Goal: Task Accomplishment & Management: Use online tool/utility

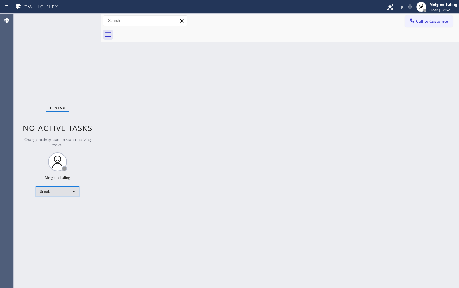
click at [68, 191] on div "Break" at bounding box center [58, 192] width 44 height 10
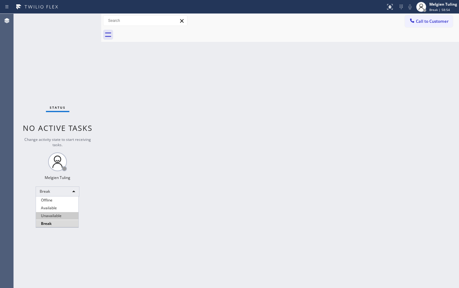
click at [63, 209] on li "Available" at bounding box center [57, 208] width 43 height 8
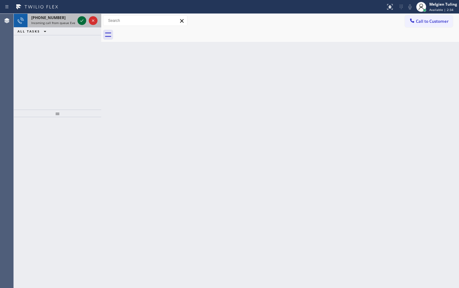
click at [81, 20] on icon at bounding box center [82, 21] width 8 height 8
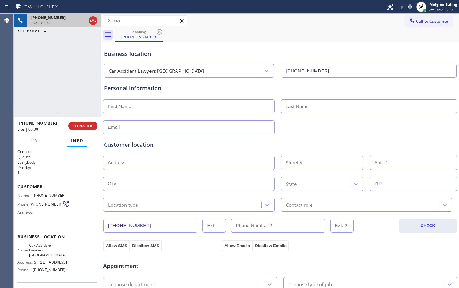
type input "[PHONE_NUMBER]"
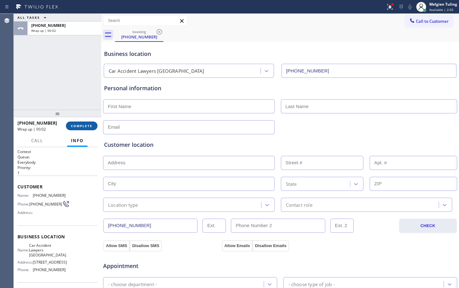
click at [85, 125] on span "COMPLETE" at bounding box center [82, 126] width 22 height 4
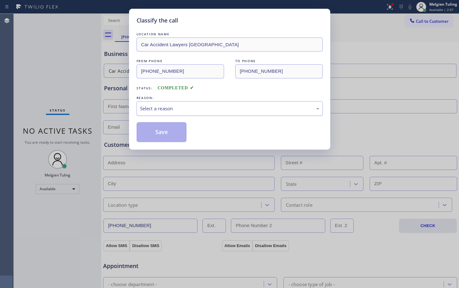
click at [144, 106] on div "Select a reason" at bounding box center [229, 108] width 179 height 7
click at [148, 132] on button "Save" at bounding box center [162, 132] width 50 height 20
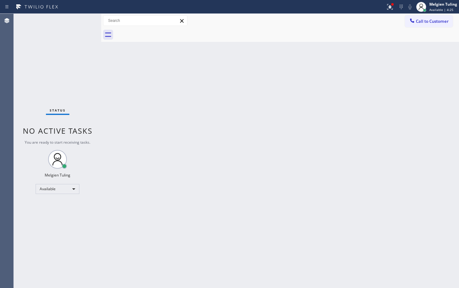
click at [83, 21] on div "Status No active tasks You are ready to start receiving tasks. Melgien Tuling A…" at bounding box center [58, 151] width 88 height 275
click at [115, 129] on div "Back to Dashboard Change Sender ID Customers Technicians Select a contact Outbo…" at bounding box center [280, 151] width 358 height 275
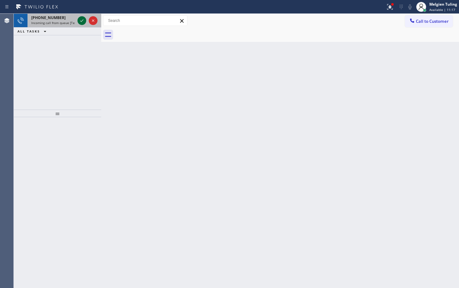
click at [81, 20] on icon at bounding box center [82, 21] width 8 height 8
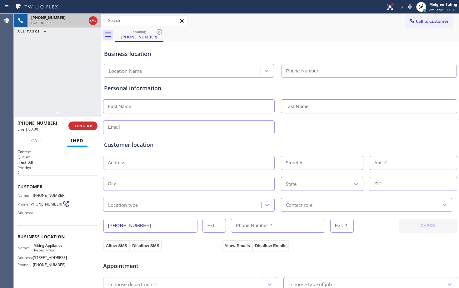
type input "[PHONE_NUMBER]"
click at [214, 93] on div "Personal information" at bounding box center [280, 109] width 352 height 50
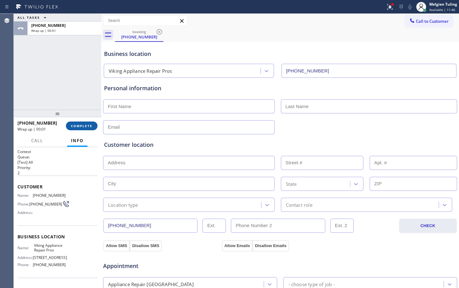
click at [88, 127] on span "COMPLETE" at bounding box center [82, 126] width 22 height 4
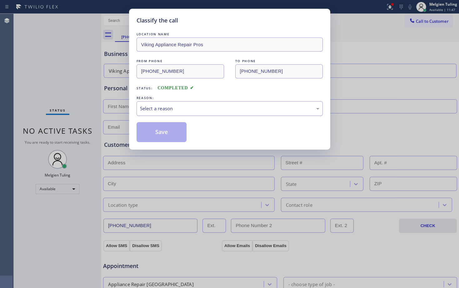
click at [173, 106] on div "Select a reason" at bounding box center [230, 108] width 186 height 15
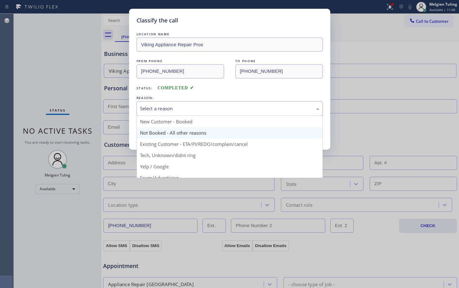
click at [154, 134] on button "Save" at bounding box center [162, 132] width 50 height 20
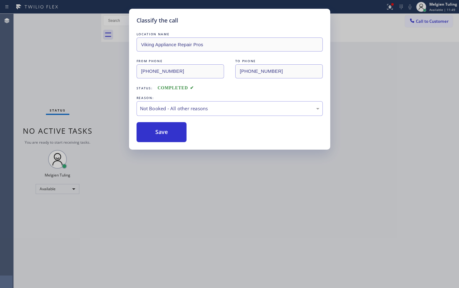
click at [154, 134] on button "Save" at bounding box center [162, 132] width 50 height 20
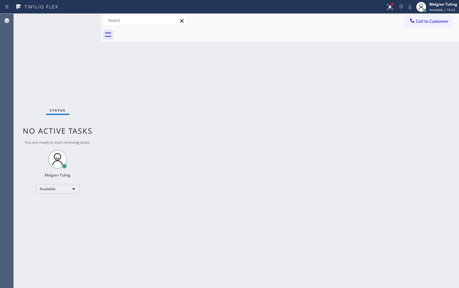
click at [94, 71] on div "Status No active tasks You are ready to start receiving tasks. Melgien Tuling A…" at bounding box center [58, 151] width 88 height 275
click at [391, 6] on icon at bounding box center [390, 6] width 4 height 2
click at [391, 8] on icon at bounding box center [390, 7] width 8 height 8
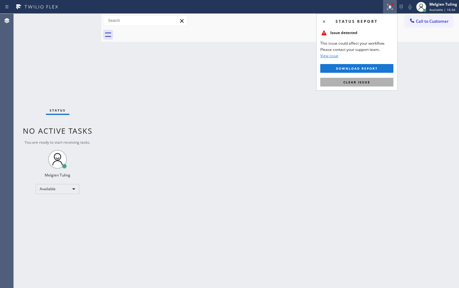
click at [354, 83] on span "Clear issue" at bounding box center [357, 82] width 27 height 4
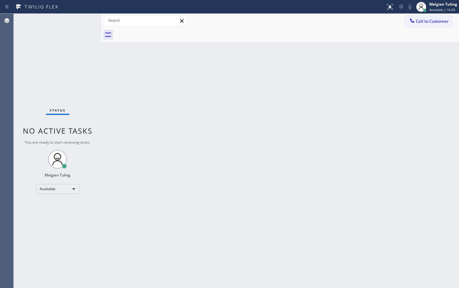
click at [351, 103] on div "Back to Dashboard Change Sender ID Customers Technicians Select a contact Outbo…" at bounding box center [280, 151] width 358 height 275
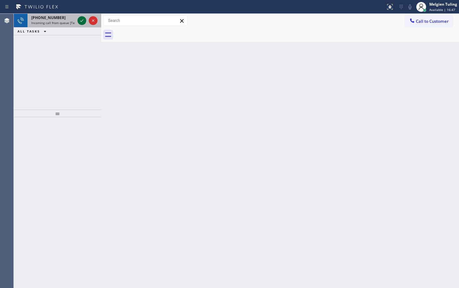
click at [84, 19] on icon at bounding box center [82, 21] width 8 height 8
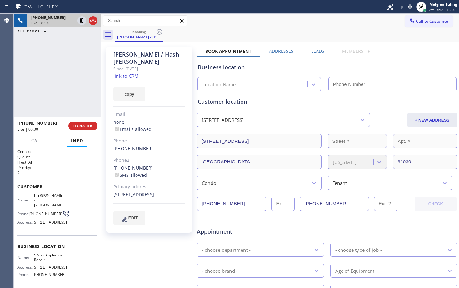
type input "[PHONE_NUMBER]"
click at [126, 73] on link "link to CRM" at bounding box center [125, 76] width 25 height 6
click at [63, 64] on div "[PHONE_NUMBER] Live | 07:51 ALL TASKS ALL TASKS ACTIVE TASKS TASKS IN WRAP UP" at bounding box center [58, 62] width 88 height 96
click at [287, 28] on div "booking [PERSON_NAME] / [PERSON_NAME]" at bounding box center [287, 35] width 344 height 14
click at [409, 8] on icon at bounding box center [410, 6] width 3 height 5
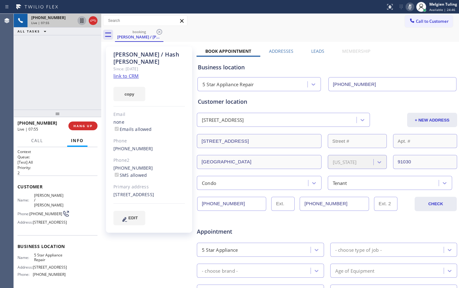
click at [83, 19] on icon at bounding box center [81, 20] width 3 height 4
click at [82, 20] on icon at bounding box center [81, 20] width 3 height 4
click at [55, 62] on div "[PHONE_NUMBER] Live | 10:46 ALL TASKS ALL TASKS ACTIVE TASKS TASKS IN WRAP UP" at bounding box center [58, 62] width 88 height 96
click at [390, 6] on icon at bounding box center [390, 7] width 8 height 8
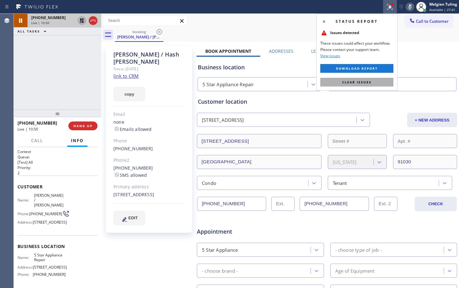
click at [352, 81] on span "Clear issues" at bounding box center [356, 82] width 29 height 4
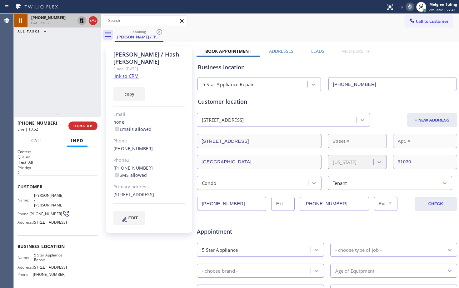
drag, startPoint x: 265, startPoint y: 31, endPoint x: 277, endPoint y: 40, distance: 14.7
click at [270, 34] on div "booking [PERSON_NAME] / [PERSON_NAME]" at bounding box center [287, 35] width 344 height 14
click at [411, 5] on icon at bounding box center [410, 6] width 3 height 5
click at [83, 20] on icon at bounding box center [82, 21] width 8 height 8
click at [235, 22] on div "Call to Customer Outbound call Location Search location Your caller id phone nu…" at bounding box center [280, 20] width 358 height 11
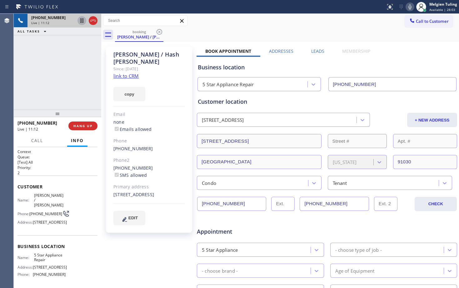
click at [235, 22] on div "Call to Customer Outbound call Location Search location Your caller id phone nu…" at bounding box center [280, 20] width 358 height 11
click at [410, 5] on icon at bounding box center [410, 6] width 3 height 5
click at [82, 18] on icon at bounding box center [82, 21] width 8 height 8
click at [60, 67] on div "[PHONE_NUMBER] Live | 12:44 ALL TASKS ALL TASKS ACTIVE TASKS TASKS IN WRAP UP" at bounding box center [58, 62] width 88 height 96
click at [321, 26] on div "Call to Customer Outbound call Location Search location Your caller id phone nu…" at bounding box center [280, 20] width 358 height 11
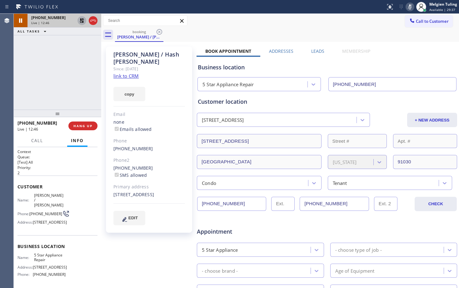
click at [411, 7] on icon at bounding box center [410, 6] width 3 height 5
click at [81, 20] on icon at bounding box center [82, 20] width 4 height 4
click at [63, 67] on div "[PHONE_NUMBER] Live | 13:11 ALL TASKS ALL TASKS ACTIVE TASKS TASKS IN WRAP UP" at bounding box center [58, 62] width 88 height 96
click at [89, 74] on div "[PHONE_NUMBER] Live | 14:27 ALL TASKS ALL TASKS ACTIVE TASKS TASKS IN WRAP UP" at bounding box center [58, 62] width 88 height 96
click at [334, 34] on div "booking [PERSON_NAME] / [PERSON_NAME]" at bounding box center [287, 35] width 344 height 14
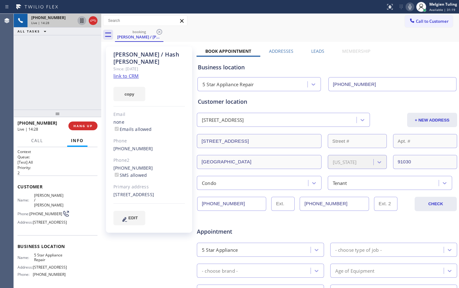
click at [334, 34] on div "booking [PERSON_NAME] / [PERSON_NAME]" at bounding box center [287, 35] width 344 height 14
click at [411, 8] on icon at bounding box center [410, 7] width 8 height 8
click at [85, 66] on div "[PHONE_NUMBER] Live | 14:39 ALL TASKS ALL TASKS ACTIVE TASKS TASKS IN WRAP UP" at bounding box center [58, 62] width 88 height 96
click at [411, 6] on icon at bounding box center [410, 7] width 8 height 8
click at [315, 30] on div "booking [PERSON_NAME] / [PERSON_NAME]" at bounding box center [287, 35] width 344 height 14
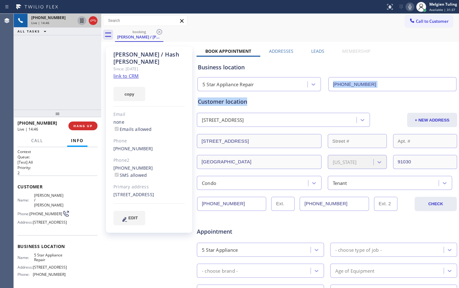
drag, startPoint x: 346, startPoint y: 62, endPoint x: 355, endPoint y: 51, distance: 14.0
click at [351, 57] on div "Business location 5 Star Appliance Repair [PHONE_NUMBER] Personal information […" at bounding box center [327, 246] width 261 height 379
click at [355, 50] on label "Membership" at bounding box center [356, 51] width 28 height 6
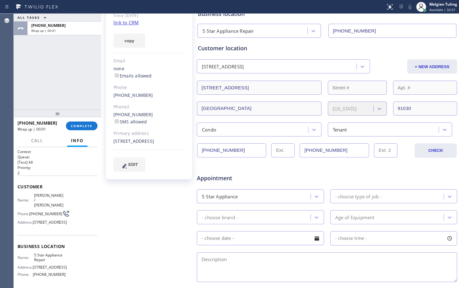
scroll to position [63, 0]
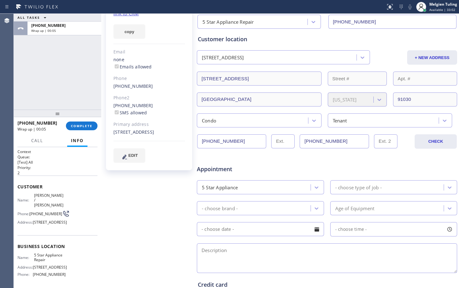
drag, startPoint x: 345, startPoint y: 187, endPoint x: 350, endPoint y: 182, distance: 7.7
click at [345, 187] on div "- choose type of job -" at bounding box center [358, 187] width 47 height 7
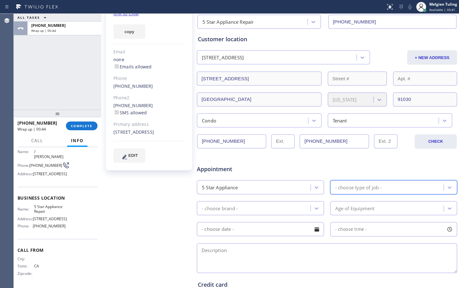
scroll to position [56, 0]
click at [39, 212] on span "5 Star Appliance Repair" at bounding box center [49, 209] width 31 height 10
copy span "5 Star Appliance Repair"
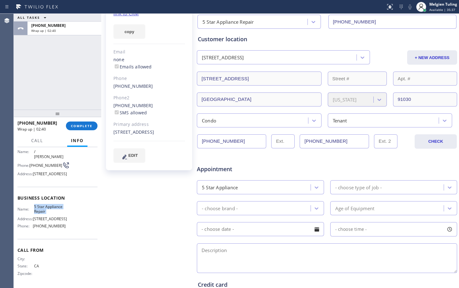
click at [46, 204] on div "Business location Name: 5 Star Appliance Repair Address: [STREET_ADDRESS] Phone…" at bounding box center [58, 213] width 80 height 52
click at [42, 209] on span "5 Star Appliance Repair" at bounding box center [49, 209] width 31 height 10
copy span "5 Star Appliance Repair"
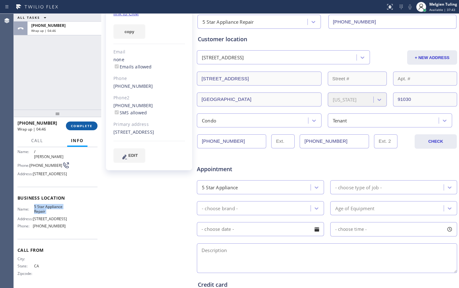
click at [74, 124] on span "COMPLETE" at bounding box center [82, 126] width 22 height 4
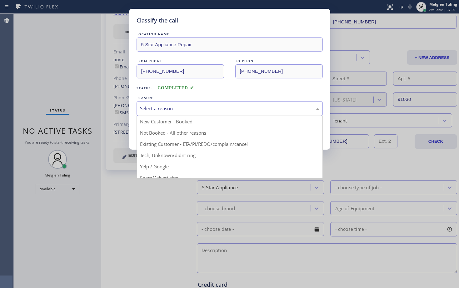
click at [157, 107] on div "Select a reason" at bounding box center [229, 108] width 179 height 7
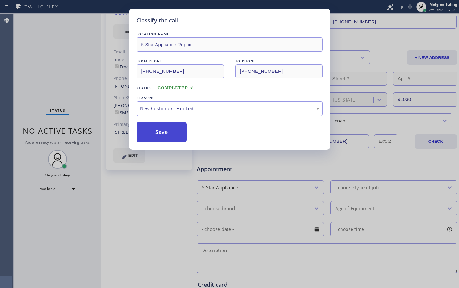
click at [161, 129] on button "Save" at bounding box center [162, 132] width 50 height 20
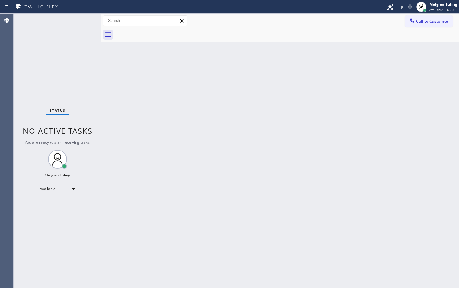
click at [217, 123] on div "Back to Dashboard Change Sender ID Customers Technicians Select a contact Outbo…" at bounding box center [280, 151] width 358 height 275
click at [199, 103] on div "Back to Dashboard Change Sender ID Customers Technicians Select a contact Outbo…" at bounding box center [280, 151] width 358 height 275
drag, startPoint x: 73, startPoint y: 250, endPoint x: 71, endPoint y: 256, distance: 6.1
click at [73, 251] on div "Status No active tasks You are ready to start receiving tasks. Melgien Tuling A…" at bounding box center [58, 151] width 88 height 275
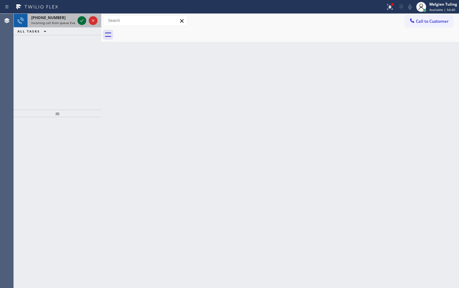
click at [83, 20] on icon at bounding box center [82, 21] width 8 height 8
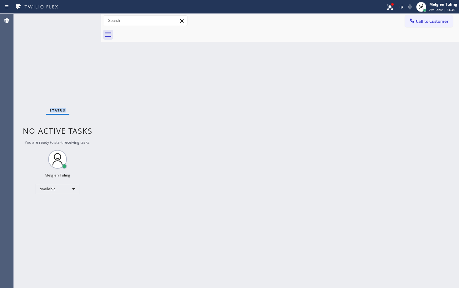
click at [83, 20] on div "Status No active tasks You are ready to start receiving tasks. Melgien Tuling A…" at bounding box center [58, 151] width 88 height 275
click at [155, 92] on div "Back to Dashboard Change Sender ID Customers Technicians Select a contact Outbo…" at bounding box center [280, 151] width 358 height 275
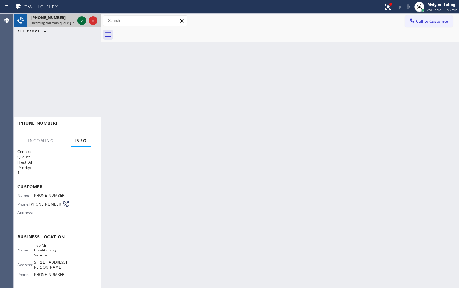
click at [81, 20] on icon at bounding box center [82, 21] width 8 height 8
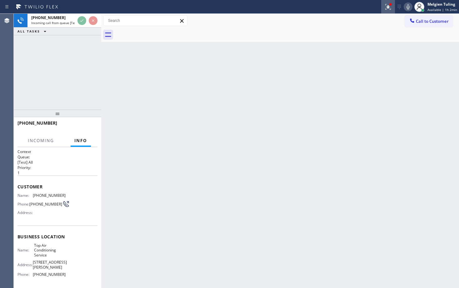
click at [391, 9] on icon at bounding box center [389, 7] width 8 height 8
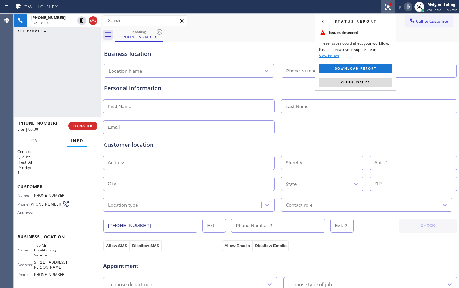
type input "[PHONE_NUMBER]"
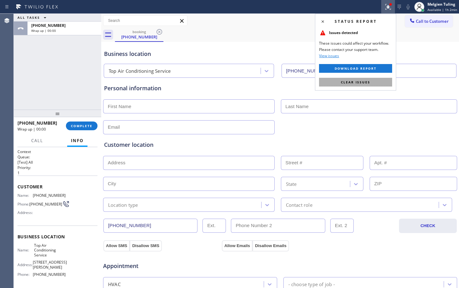
click at [348, 84] on span "Clear issues" at bounding box center [355, 82] width 29 height 4
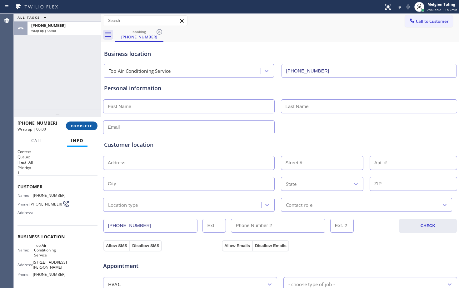
click at [78, 125] on span "COMPLETE" at bounding box center [82, 126] width 22 height 4
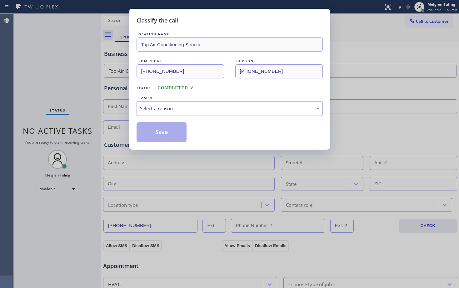
click at [164, 108] on div "Select a reason" at bounding box center [229, 108] width 179 height 7
click at [149, 128] on button "Save" at bounding box center [162, 132] width 50 height 20
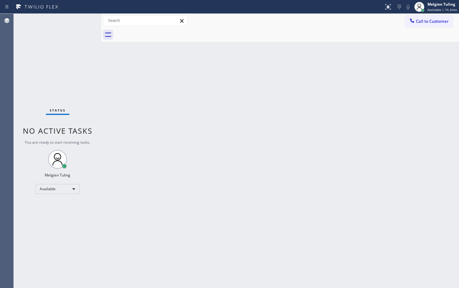
drag, startPoint x: 59, startPoint y: 67, endPoint x: 44, endPoint y: 10, distance: 59.2
click at [59, 62] on div "Status No active tasks You are ready to start receiving tasks. Melgien Tuling A…" at bounding box center [58, 151] width 88 height 275
click at [250, 175] on div "Back to Dashboard Change Sender ID Customers Technicians Select a contact Outbo…" at bounding box center [280, 151] width 358 height 275
click at [59, 189] on div "Available" at bounding box center [58, 189] width 44 height 10
click at [56, 221] on li "Break" at bounding box center [57, 222] width 43 height 8
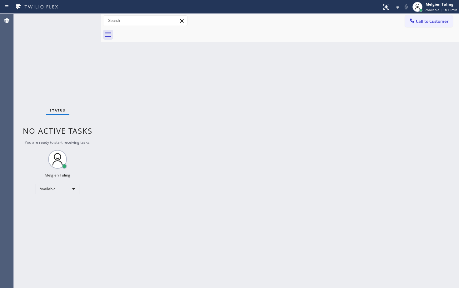
click at [215, 156] on div "Back to Dashboard Change Sender ID Customers Technicians Select a contact Outbo…" at bounding box center [280, 151] width 358 height 275
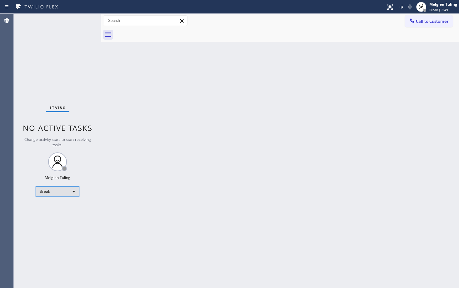
click at [54, 190] on div "Break" at bounding box center [58, 192] width 44 height 10
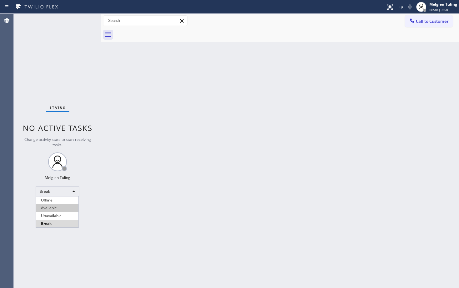
click at [54, 209] on li "Available" at bounding box center [57, 208] width 43 height 8
click at [167, 156] on div "Back to Dashboard Change Sender ID Customers Technicians Select a contact Outbo…" at bounding box center [280, 151] width 358 height 275
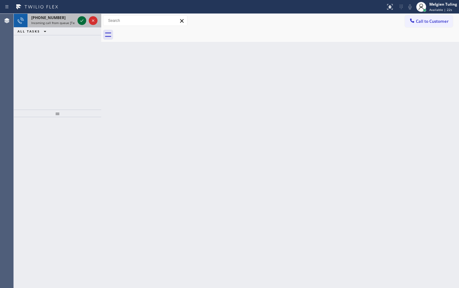
click at [80, 22] on icon at bounding box center [82, 21] width 8 height 8
click at [78, 20] on div at bounding box center [82, 21] width 9 height 8
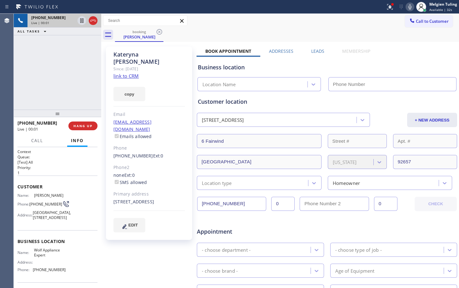
type input "[PHONE_NUMBER]"
click at [127, 73] on link "link to CRM" at bounding box center [125, 76] width 25 height 6
click at [82, 21] on icon at bounding box center [81, 20] width 3 height 4
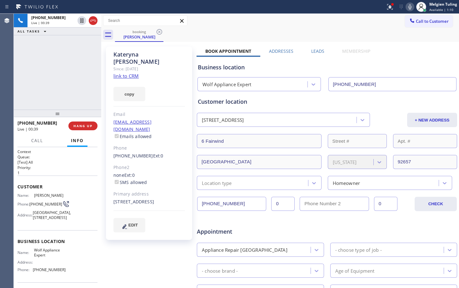
click at [411, 7] on icon at bounding box center [410, 6] width 3 height 5
click at [83, 19] on icon at bounding box center [82, 20] width 4 height 4
click at [411, 7] on icon at bounding box center [410, 7] width 8 height 8
click at [391, 8] on icon at bounding box center [389, 6] width 4 height 4
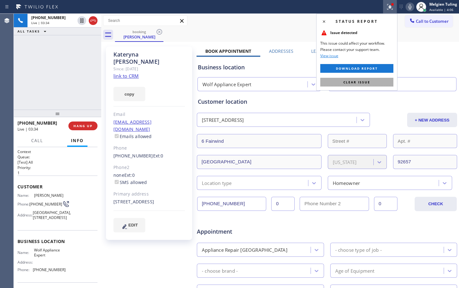
click at [353, 83] on span "Clear issue" at bounding box center [357, 82] width 27 height 4
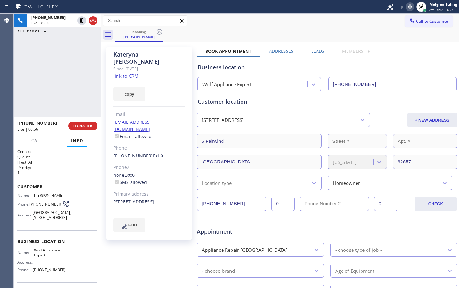
click at [93, 87] on div "[PHONE_NUMBER] Live | 03:55 ALL TASKS ALL TASKS ACTIVE TASKS TASKS IN WRAP UP" at bounding box center [58, 62] width 88 height 96
click at [409, 7] on icon at bounding box center [410, 7] width 8 height 8
click at [349, 23] on div "Call to Customer Outbound call Location Search location Your caller id phone nu…" at bounding box center [280, 20] width 358 height 11
click at [64, 68] on div "[PHONE_NUMBER] Live | 06:03 ALL TASKS ALL TASKS ACTIVE TASKS TASKS IN WRAP UP" at bounding box center [58, 62] width 88 height 96
click at [409, 7] on icon at bounding box center [410, 6] width 3 height 5
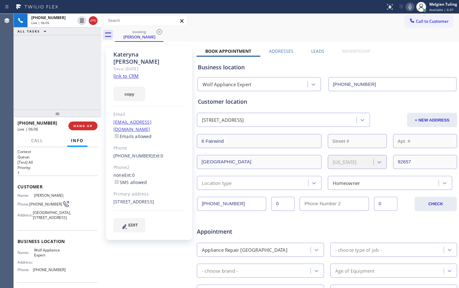
click at [316, 18] on div "Call to Customer Outbound call Location Search location Your caller id phone nu…" at bounding box center [280, 20] width 358 height 11
click at [136, 255] on div "[PERSON_NAME] Since: [DATE] link to CRM copy Email [EMAIL_ADDRESS][DOMAIN_NAME]…" at bounding box center [150, 245] width 94 height 405
click at [180, 80] on div "copy" at bounding box center [149, 91] width 72 height 22
click at [74, 127] on span "HANG UP" at bounding box center [82, 126] width 19 height 4
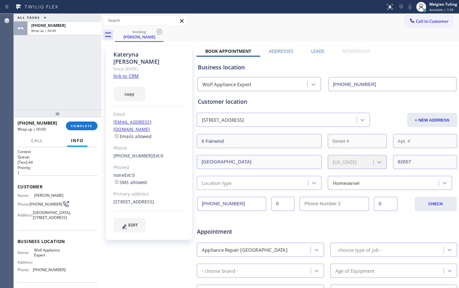
click at [168, 88] on div "copy" at bounding box center [149, 91] width 72 height 22
click at [86, 126] on span "COMPLETE" at bounding box center [82, 126] width 22 height 4
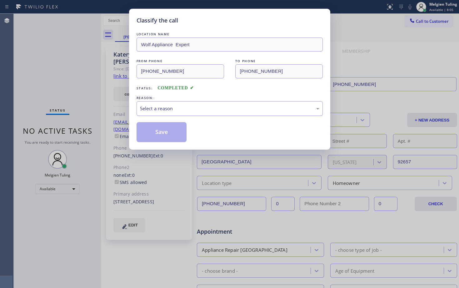
click at [148, 108] on div "Select a reason" at bounding box center [229, 108] width 179 height 7
click at [176, 134] on button "Save" at bounding box center [162, 132] width 50 height 20
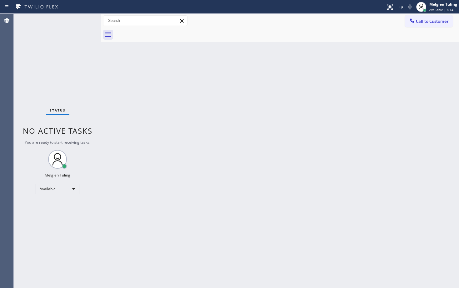
click at [282, 124] on div "Back to Dashboard Change Sender ID Customers Technicians Select a contact Outbo…" at bounding box center [280, 151] width 358 height 275
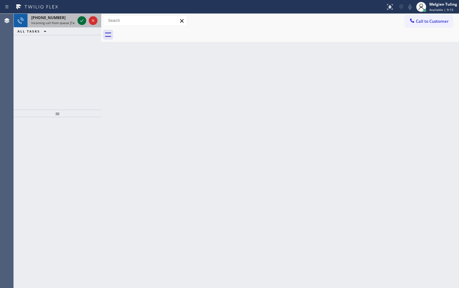
click at [78, 21] on icon at bounding box center [82, 21] width 8 height 8
click at [79, 21] on icon at bounding box center [82, 21] width 8 height 8
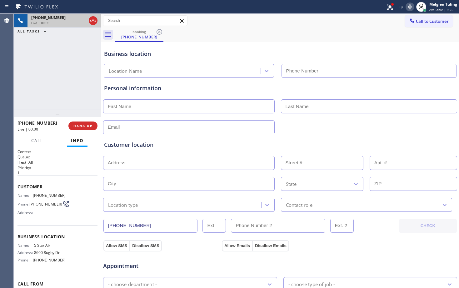
type input "[PHONE_NUMBER]"
click at [184, 130] on input "text" at bounding box center [189, 127] width 172 height 14
click at [85, 135] on button "Info" at bounding box center [77, 141] width 20 height 12
click at [88, 124] on span "HANG UP" at bounding box center [82, 126] width 19 height 4
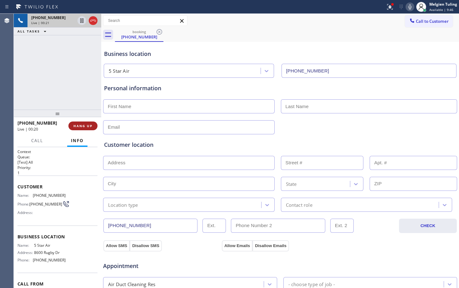
click at [88, 124] on span "HANG UP" at bounding box center [82, 126] width 19 height 4
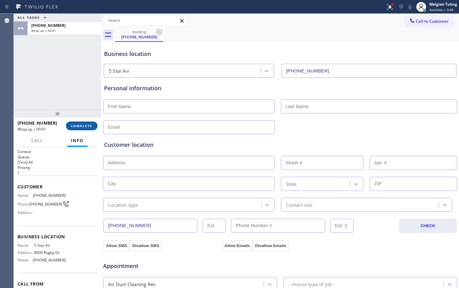
click at [88, 125] on span "COMPLETE" at bounding box center [82, 126] width 22 height 4
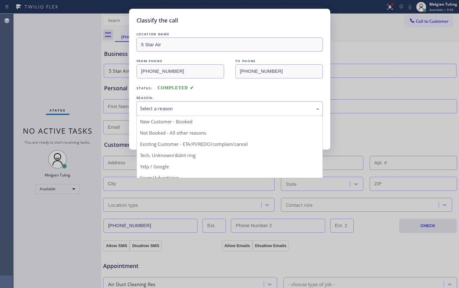
click at [169, 105] on div "Select a reason" at bounding box center [229, 108] width 179 height 7
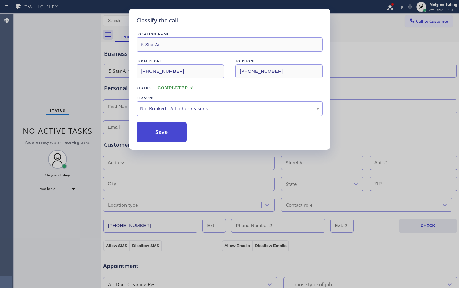
click at [161, 128] on button "Save" at bounding box center [162, 132] width 50 height 20
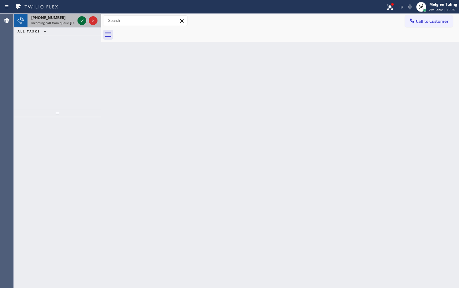
click at [85, 21] on icon at bounding box center [82, 21] width 8 height 8
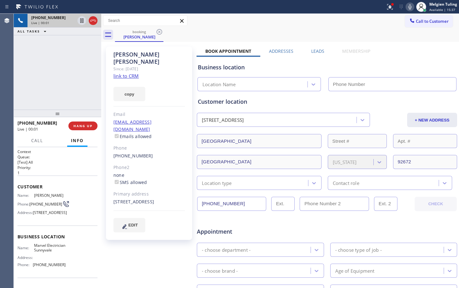
type input "[PHONE_NUMBER]"
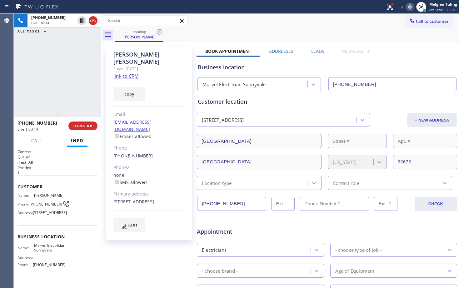
click at [124, 73] on link "link to CRM" at bounding box center [125, 76] width 25 height 6
click at [166, 119] on div "[EMAIL_ADDRESS][DOMAIN_NAME] Emails allowed" at bounding box center [149, 130] width 72 height 22
click at [82, 126] on span "HANG UP" at bounding box center [82, 126] width 19 height 4
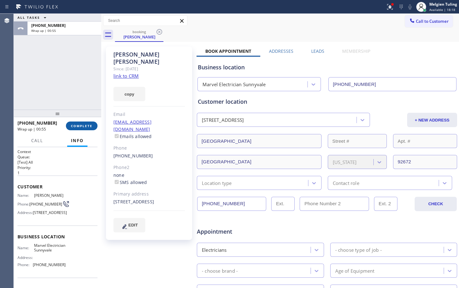
click at [87, 127] on span "COMPLETE" at bounding box center [82, 126] width 22 height 4
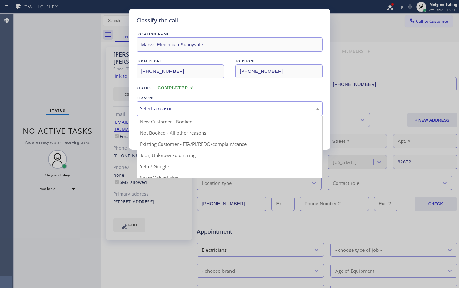
click at [184, 106] on div "Select a reason" at bounding box center [229, 108] width 179 height 7
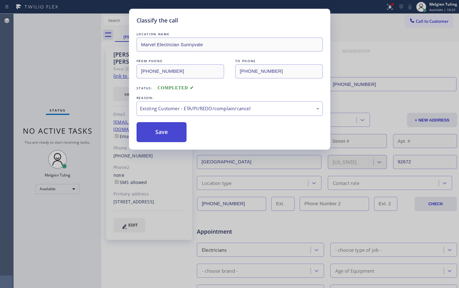
click at [170, 134] on button "Save" at bounding box center [162, 132] width 50 height 20
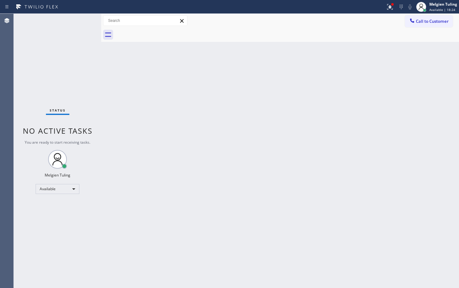
click at [145, 201] on div "Back to Dashboard Change Sender ID Customers Technicians Select a contact Outbo…" at bounding box center [280, 151] width 358 height 275
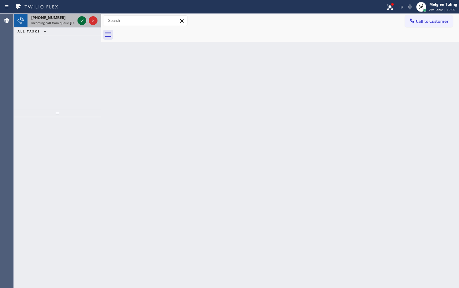
click at [82, 22] on icon at bounding box center [81, 20] width 3 height 3
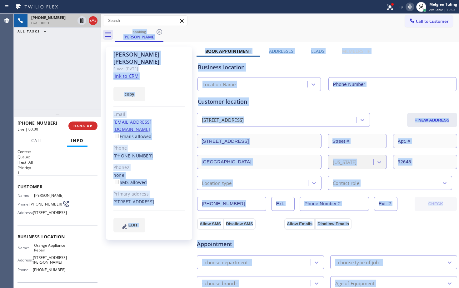
type input "[PHONE_NUMBER]"
click at [161, 80] on div "copy" at bounding box center [149, 91] width 72 height 22
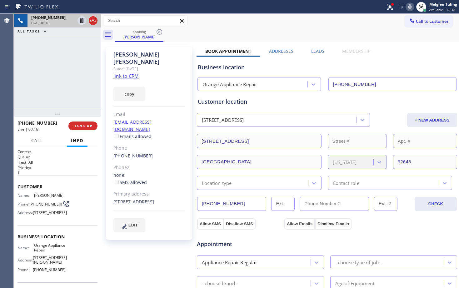
click at [128, 73] on link "link to CRM" at bounding box center [125, 76] width 25 height 6
click at [72, 61] on div "[PHONE_NUMBER] Live | 00:43 ALL TASKS ALL TASKS ACTIVE TASKS TASKS IN WRAP UP" at bounding box center [58, 62] width 88 height 96
click at [81, 20] on icon at bounding box center [81, 20] width 3 height 4
click at [410, 8] on icon at bounding box center [410, 7] width 8 height 8
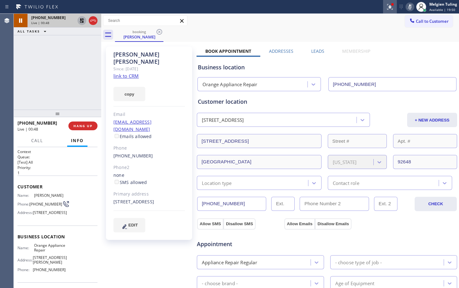
click at [391, 6] on icon at bounding box center [389, 6] width 4 height 4
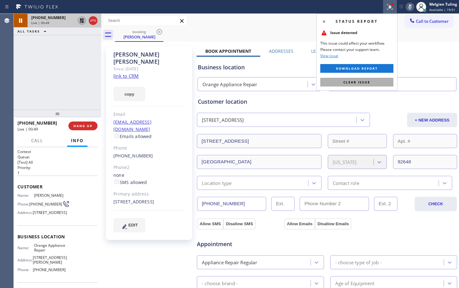
click at [347, 81] on span "Clear issue" at bounding box center [357, 82] width 27 height 4
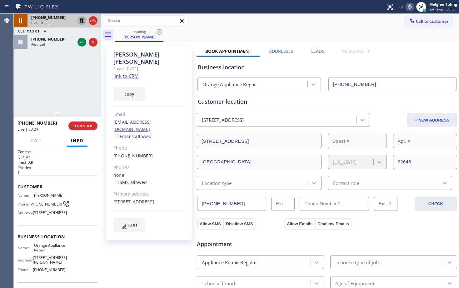
click at [82, 21] on icon at bounding box center [82, 20] width 4 height 4
click at [411, 8] on icon at bounding box center [410, 6] width 3 height 5
click at [327, 31] on div "booking [PERSON_NAME]" at bounding box center [287, 35] width 344 height 14
click at [137, 164] on div "Phone2" at bounding box center [149, 167] width 72 height 7
drag, startPoint x: 165, startPoint y: 194, endPoint x: 154, endPoint y: 195, distance: 11.0
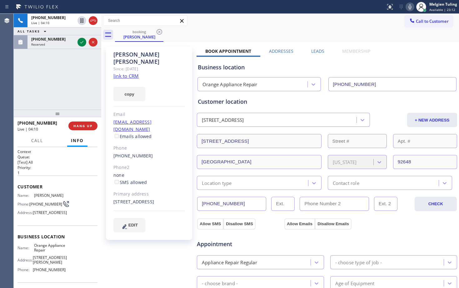
click at [154, 199] on div "[STREET_ADDRESS]" at bounding box center [149, 202] width 72 height 7
copy div "92648"
click at [81, 126] on span "HANG UP" at bounding box center [82, 126] width 19 height 4
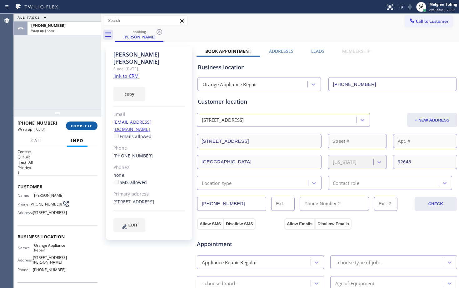
click at [81, 126] on span "COMPLETE" at bounding box center [82, 126] width 22 height 4
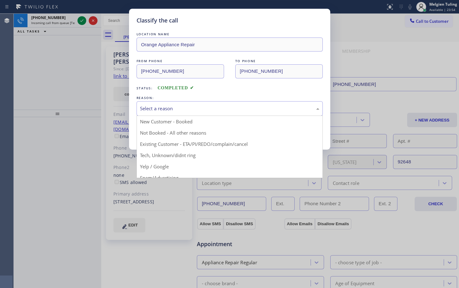
click at [177, 111] on div "Select a reason" at bounding box center [229, 108] width 179 height 7
drag, startPoint x: 148, startPoint y: 142, endPoint x: 155, endPoint y: 134, distance: 9.7
click at [148, 142] on button "Save" at bounding box center [162, 132] width 50 height 20
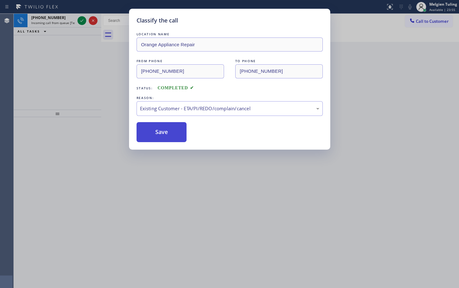
click at [158, 130] on button "Save" at bounding box center [162, 132] width 50 height 20
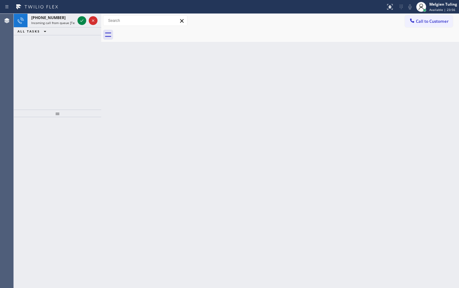
click at [58, 59] on div "[PHONE_NUMBER] Incoming call from queue [Test] All ALL TASKS ALL TASKS ACTIVE T…" at bounding box center [58, 62] width 88 height 96
drag, startPoint x: 58, startPoint y: 59, endPoint x: 68, endPoint y: 44, distance: 17.7
click at [58, 58] on div "[PHONE_NUMBER] Incoming call from queue [Test] All ALL TASKS ALL TASKS ACTIVE T…" at bounding box center [58, 62] width 88 height 96
click at [83, 20] on icon at bounding box center [81, 20] width 3 height 3
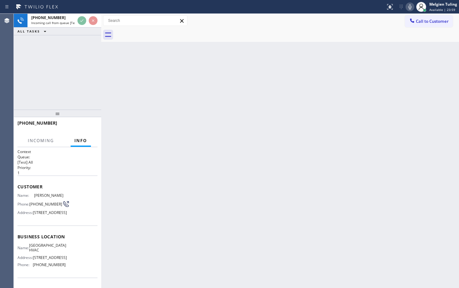
click at [199, 98] on div "Back to Dashboard Change Sender ID Customers Technicians Select a contact Outbo…" at bounding box center [280, 151] width 358 height 275
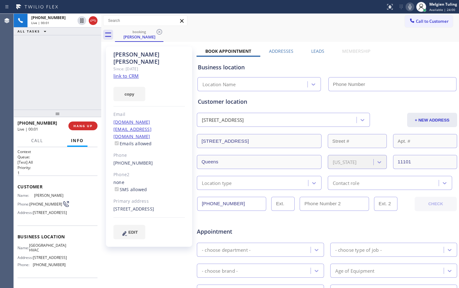
type input "[PHONE_NUMBER]"
click at [127, 73] on link "link to CRM" at bounding box center [125, 76] width 25 height 6
click at [411, 8] on icon at bounding box center [410, 6] width 3 height 5
click at [304, 20] on div "Call to Customer Outbound call Location Search location Your caller id phone nu…" at bounding box center [280, 20] width 358 height 11
click at [181, 80] on div "copy" at bounding box center [149, 91] width 72 height 22
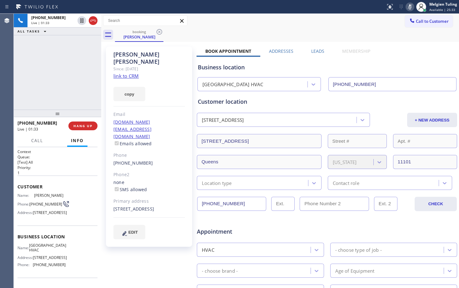
click at [181, 80] on div "copy" at bounding box center [149, 91] width 72 height 22
click at [75, 82] on div "[PHONE_NUMBER] Live | 02:24 ALL TASKS ALL TASKS ACTIVE TASKS TASKS IN WRAP UP […" at bounding box center [58, 62] width 88 height 96
click at [411, 5] on icon at bounding box center [410, 6] width 3 height 5
click at [320, 23] on div "Call to Customer Outbound call Location Search location Your caller id phone nu…" at bounding box center [280, 20] width 358 height 11
click at [67, 102] on div "[PHONE_NUMBER] Live | 02:45 ALL TASKS ALL TASKS ACTIVE TASKS TASKS IN WRAP UP […" at bounding box center [58, 62] width 88 height 96
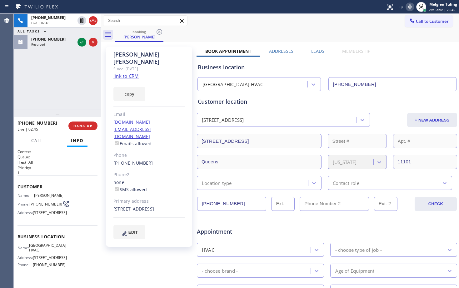
click at [409, 7] on icon at bounding box center [410, 6] width 3 height 5
click at [82, 40] on icon at bounding box center [82, 42] width 8 height 8
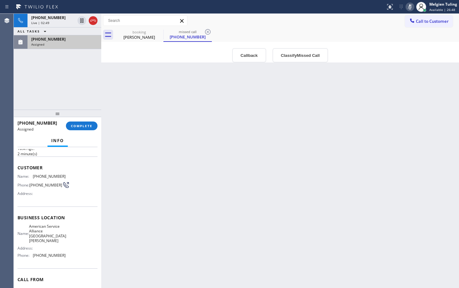
scroll to position [31, 0]
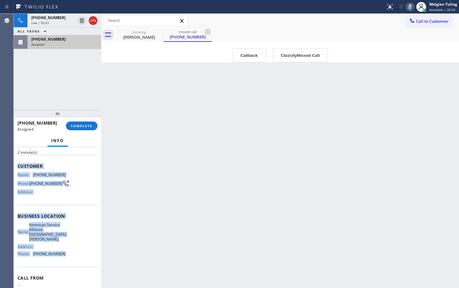
drag, startPoint x: 17, startPoint y: 164, endPoint x: 66, endPoint y: 252, distance: 100.9
click at [66, 252] on div "Context Queue: Appliance Repair Priority: 0 Task Age: [DEMOGRAPHIC_DATA] minute…" at bounding box center [58, 217] width 88 height 141
click at [66, 252] on div "Name: American Service Alliance Santa [PERSON_NAME] Address: Phone: [PHONE_NUMB…" at bounding box center [58, 241] width 80 height 37
drag, startPoint x: 66, startPoint y: 252, endPoint x: 19, endPoint y: 168, distance: 96.3
click at [19, 168] on div "Context Queue: Appliance Repair Priority: 0 Task Age: [DEMOGRAPHIC_DATA] minute…" at bounding box center [58, 216] width 80 height 196
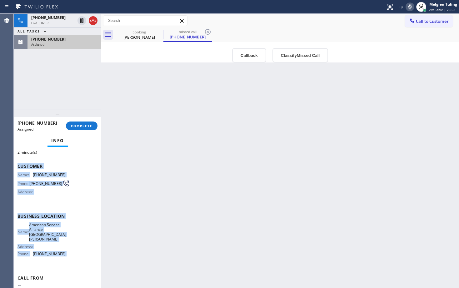
click at [19, 168] on span "Customer" at bounding box center [58, 166] width 80 height 6
drag, startPoint x: 40, startPoint y: 168, endPoint x: 62, endPoint y: 251, distance: 85.3
click at [62, 251] on div "Context Queue: Appliance Repair Priority: 0 Task Age: [DEMOGRAPHIC_DATA] minute…" at bounding box center [58, 216] width 80 height 196
click at [82, 126] on span "COMPLETE" at bounding box center [82, 126] width 22 height 4
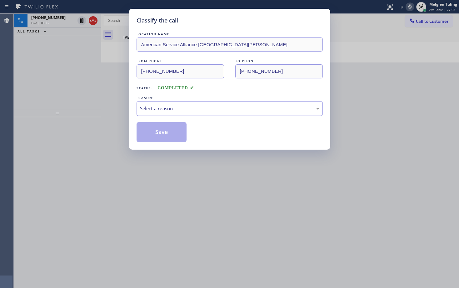
click at [154, 107] on div "Select a reason" at bounding box center [229, 108] width 179 height 7
click at [158, 132] on button "Save" at bounding box center [162, 132] width 50 height 20
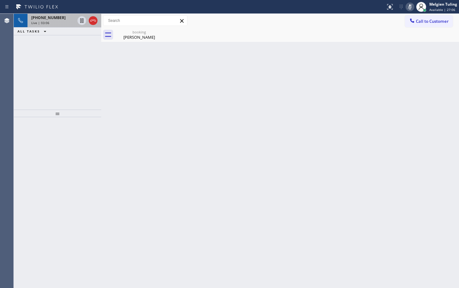
drag, startPoint x: 68, startPoint y: 82, endPoint x: 34, endPoint y: 26, distance: 65.2
click at [64, 77] on div "[PHONE_NUMBER] Live | 03:06 ALL TASKS ALL TASKS ACTIVE TASKS TASKS IN WRAP UP" at bounding box center [58, 62] width 88 height 96
click at [38, 17] on span "[PHONE_NUMBER]" at bounding box center [48, 17] width 34 height 5
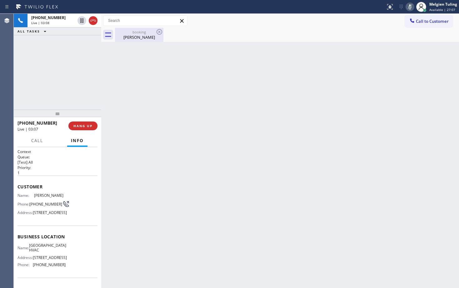
click at [136, 37] on div "[PERSON_NAME]" at bounding box center [139, 37] width 47 height 6
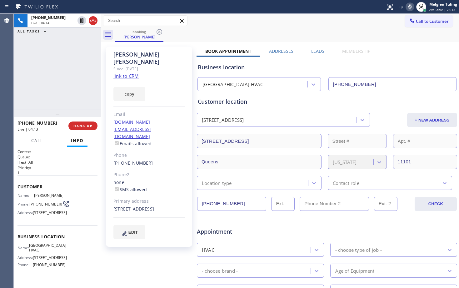
click at [70, 75] on div "[PHONE_NUMBER] Live | 04:14 ALL TASKS ALL TASKS ACTIVE TASKS TASKS IN WRAP UP" at bounding box center [58, 62] width 88 height 96
click at [409, 7] on icon at bounding box center [410, 6] width 3 height 5
click at [326, 23] on div "Call to Customer Outbound call Location Search location Your caller id phone nu…" at bounding box center [280, 20] width 358 height 11
click at [87, 71] on div "[PHONE_NUMBER] Live | 04:46 ALL TASKS ALL TASKS ACTIVE TASKS TASKS IN WRAP UP" at bounding box center [58, 62] width 88 height 96
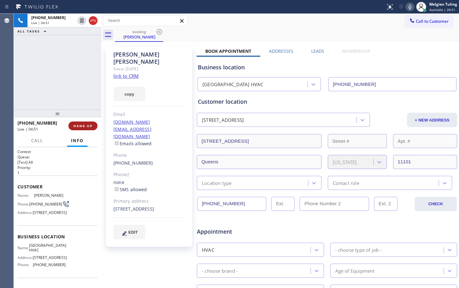
click at [85, 124] on span "HANG UP" at bounding box center [82, 126] width 19 height 4
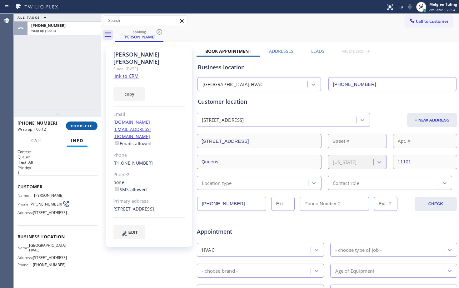
click at [85, 126] on span "COMPLETE" at bounding box center [82, 126] width 22 height 4
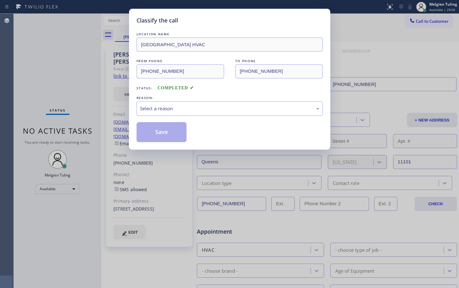
click at [184, 101] on div "REASON:" at bounding box center [230, 98] width 186 height 7
click at [176, 108] on div "Select a reason" at bounding box center [229, 108] width 179 height 7
click at [172, 133] on button "Save" at bounding box center [162, 132] width 50 height 20
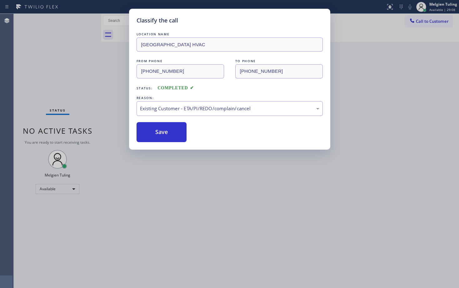
click at [111, 99] on div "Classify the call LOCATION NAME [GEOGRAPHIC_DATA] HVAC FROM PHONE [PHONE_NUMBER…" at bounding box center [229, 144] width 459 height 288
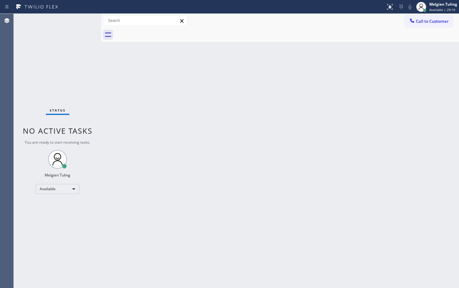
click at [271, 218] on div "Back to Dashboard Change Sender ID Customers Technicians Select a contact Outbo…" at bounding box center [280, 151] width 358 height 275
click at [64, 188] on div "Available" at bounding box center [58, 189] width 44 height 10
click at [53, 221] on li "Break" at bounding box center [57, 222] width 43 height 8
click at [107, 115] on div "Back to Dashboard Change Sender ID Customers Technicians Select a contact Outbo…" at bounding box center [280, 151] width 358 height 275
click at [67, 190] on div "Break" at bounding box center [58, 192] width 44 height 10
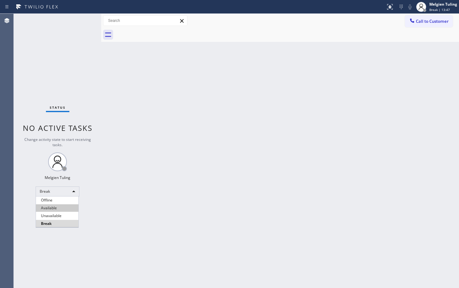
click at [65, 208] on li "Available" at bounding box center [57, 208] width 43 height 8
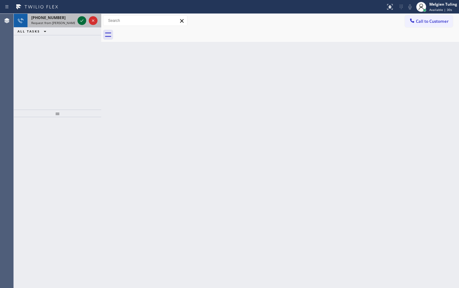
click at [82, 20] on icon at bounding box center [82, 21] width 8 height 8
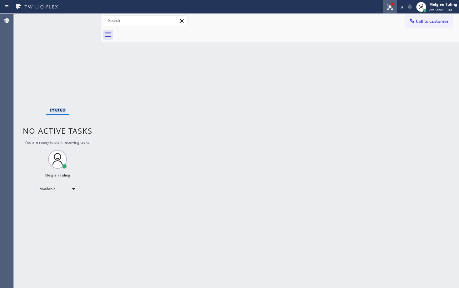
click at [391, 7] on icon at bounding box center [389, 6] width 4 height 4
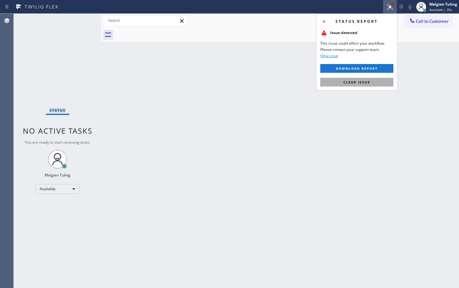
click at [366, 84] on span "Clear issue" at bounding box center [357, 82] width 27 height 4
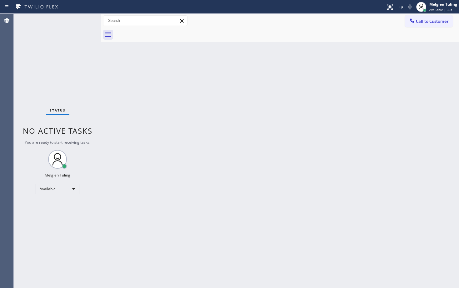
click at [351, 91] on div "Back to Dashboard Change Sender ID Customers Technicians Select a contact Outbo…" at bounding box center [280, 151] width 358 height 275
click at [79, 18] on div "Status No active tasks You are ready to start receiving tasks. Melgien Tuling A…" at bounding box center [58, 151] width 88 height 275
click at [80, 18] on div "Status No active tasks You are ready to start receiving tasks. Melgien Tuling A…" at bounding box center [58, 151] width 88 height 275
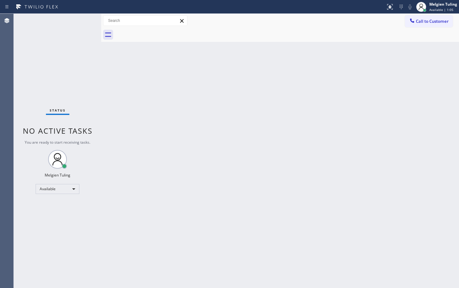
click at [80, 18] on div "Status No active tasks You are ready to start receiving tasks. Melgien Tuling A…" at bounding box center [58, 151] width 88 height 275
click at [81, 18] on div "Status No active tasks You are ready to start receiving tasks. Melgien Tuling A…" at bounding box center [58, 151] width 88 height 275
click at [79, 19] on div "Status No active tasks You are ready to start receiving tasks. Melgien Tuling A…" at bounding box center [58, 151] width 88 height 275
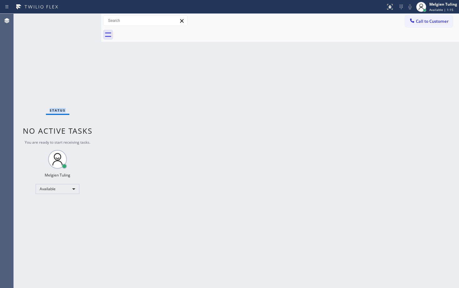
click at [80, 48] on div "Status No active tasks You are ready to start receiving tasks. Melgien Tuling A…" at bounding box center [58, 151] width 88 height 275
click at [83, 45] on div "Status No active tasks You are ready to start receiving tasks. Melgien Tuling A…" at bounding box center [58, 151] width 88 height 275
click at [81, 45] on div "Status No active tasks You are ready to start receiving tasks. Melgien Tuling A…" at bounding box center [58, 151] width 88 height 275
click at [85, 105] on div "Status No active tasks You are ready to start receiving tasks. Melgien Tuling A…" at bounding box center [58, 151] width 88 height 275
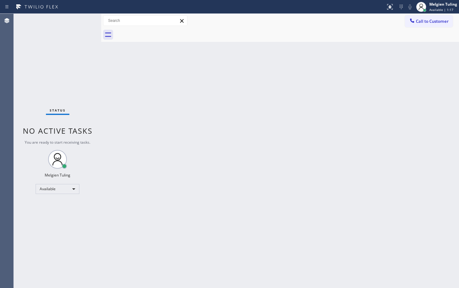
click at [80, 113] on div "Status No active tasks You are ready to start receiving tasks. Melgien Tuling A…" at bounding box center [58, 151] width 88 height 275
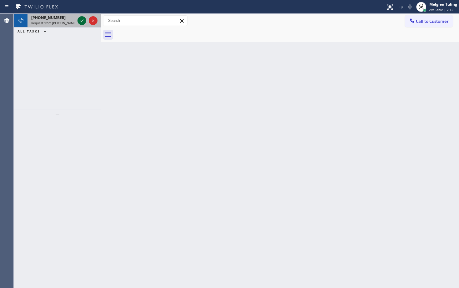
click at [83, 19] on icon at bounding box center [82, 21] width 8 height 8
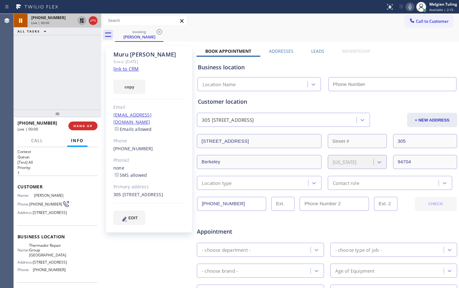
type input "[PHONE_NUMBER]"
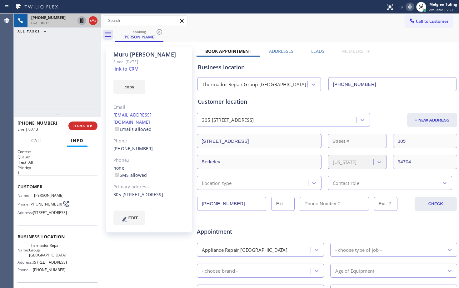
click at [127, 67] on link "link to CRM" at bounding box center [125, 69] width 25 height 6
click at [411, 8] on icon at bounding box center [410, 7] width 8 height 8
click at [83, 19] on icon at bounding box center [81, 20] width 3 height 4
click at [81, 20] on icon at bounding box center [82, 20] width 4 height 4
click at [412, 6] on icon at bounding box center [410, 7] width 8 height 8
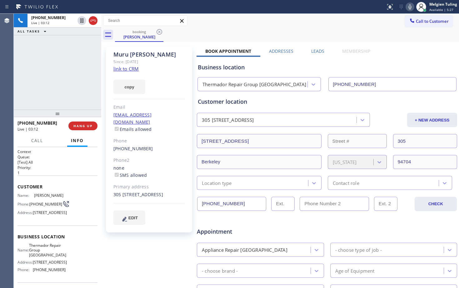
click at [292, 31] on div "booking [PERSON_NAME]" at bounding box center [287, 35] width 344 height 14
click at [413, 8] on icon at bounding box center [410, 7] width 8 height 8
click at [348, 82] on input "[PHONE_NUMBER]" at bounding box center [393, 84] width 129 height 14
click at [63, 42] on div "[PHONE_NUMBER]" at bounding box center [53, 39] width 44 height 5
drag, startPoint x: 63, startPoint y: 42, endPoint x: 68, endPoint y: 41, distance: 6.0
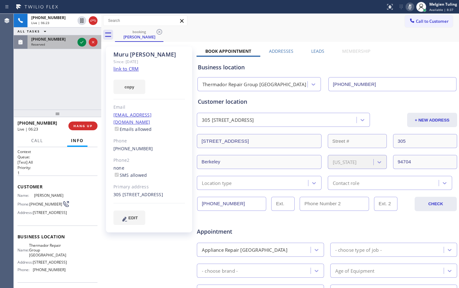
click at [63, 42] on div "[PHONE_NUMBER]" at bounding box center [53, 39] width 44 height 5
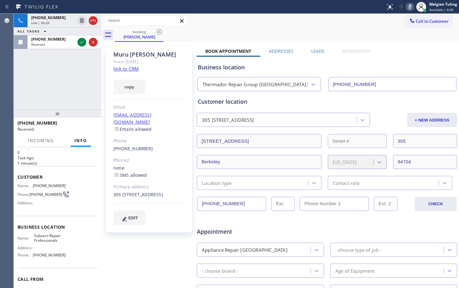
scroll to position [31, 0]
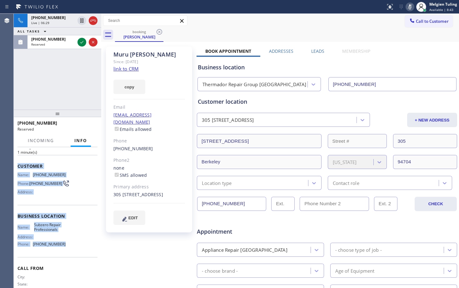
drag, startPoint x: 18, startPoint y: 168, endPoint x: 64, endPoint y: 246, distance: 90.8
click at [64, 246] on div "Context Queue: Appliance Repair High End Priority: 0 Task Age: [DEMOGRAPHIC_DAT…" at bounding box center [58, 211] width 80 height 187
click at [64, 246] on div "Name: Subzero Repair Professionals Address: Phone: [PHONE_NUMBER]" at bounding box center [58, 236] width 80 height 27
drag, startPoint x: 64, startPoint y: 246, endPoint x: 18, endPoint y: 168, distance: 91.2
click at [18, 168] on div "Context Queue: Appliance Repair High End Priority: 0 Task Age: [DEMOGRAPHIC_DAT…" at bounding box center [58, 211] width 80 height 187
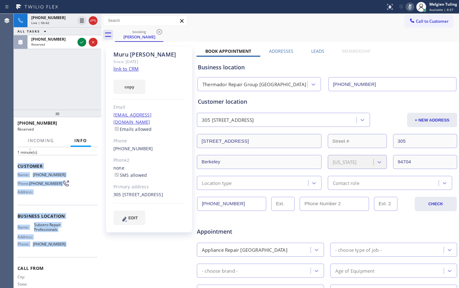
drag, startPoint x: 69, startPoint y: 171, endPoint x: 73, endPoint y: 159, distance: 13.2
click at [69, 171] on div "Customer Name: [PHONE_NUMBER] Phone: [PHONE_NUMBER] Address:" at bounding box center [58, 180] width 80 height 50
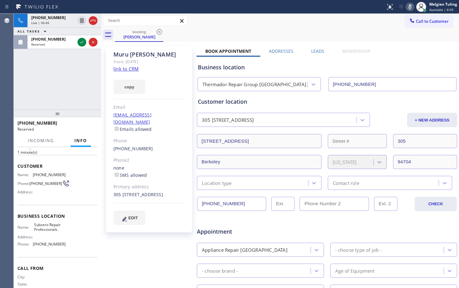
scroll to position [52, 0]
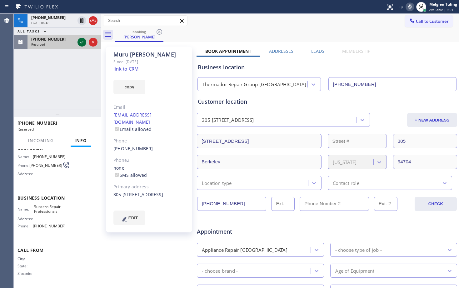
click at [83, 42] on icon at bounding box center [82, 42] width 8 height 8
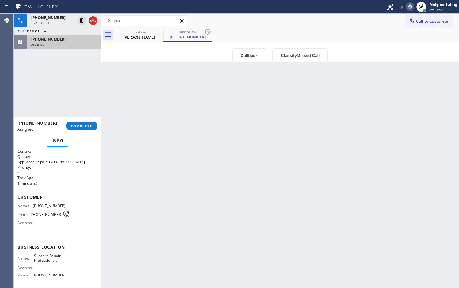
scroll to position [0, 0]
click at [84, 124] on span "COMPLETE" at bounding box center [82, 126] width 22 height 4
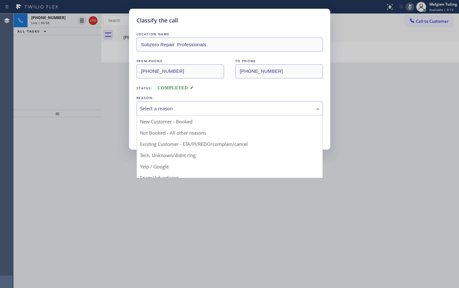
click at [146, 109] on div "Select a reason" at bounding box center [229, 108] width 179 height 7
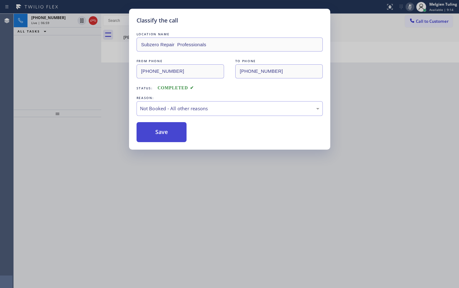
click at [156, 123] on button "Save" at bounding box center [162, 132] width 50 height 20
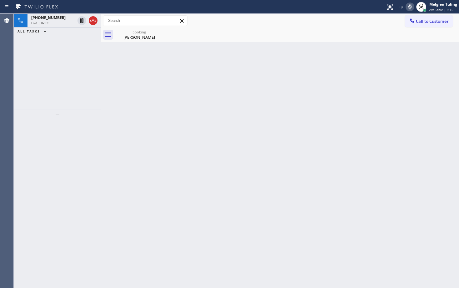
click at [154, 135] on div "Back to Dashboard Change Sender ID Customers Technicians Select a contact Outbo…" at bounding box center [280, 151] width 358 height 275
click at [125, 38] on div "[PERSON_NAME]" at bounding box center [139, 37] width 47 height 6
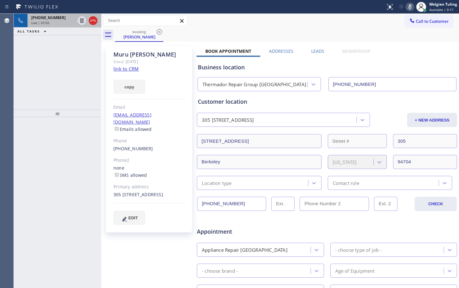
click at [49, 19] on span "[PHONE_NUMBER]" at bounding box center [48, 17] width 34 height 5
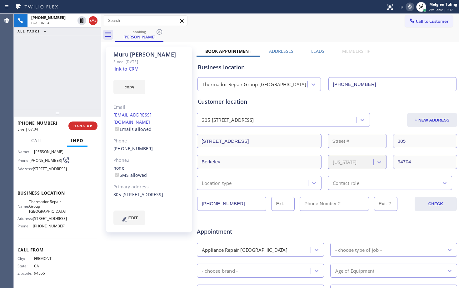
scroll to position [63, 0]
click at [65, 61] on div "[PHONE_NUMBER] Live | 08:01 ALL TASKS ALL TASKS ACTIVE TASKS TASKS IN WRAP UP" at bounding box center [58, 62] width 88 height 96
click at [408, 7] on icon at bounding box center [410, 7] width 8 height 8
click at [306, 18] on div "Call to Customer Outbound call Location Search location Your caller id phone nu…" at bounding box center [280, 20] width 358 height 11
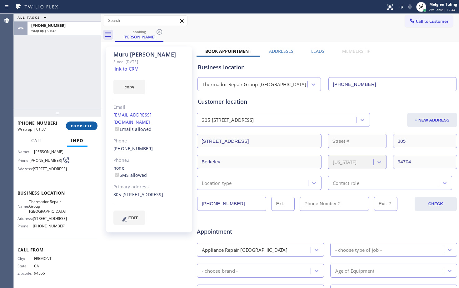
click at [81, 128] on span "COMPLETE" at bounding box center [82, 126] width 22 height 4
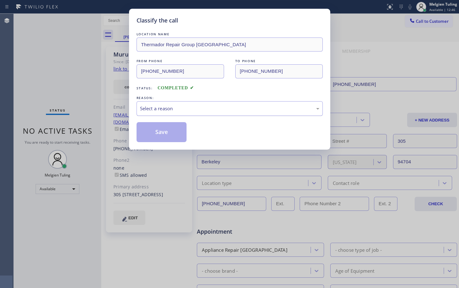
click at [159, 108] on div "Select a reason" at bounding box center [229, 108] width 179 height 7
click at [152, 147] on div "Classify the call LOCATION NAME Thermador Repair Group Oakland FROM PHONE [PHON…" at bounding box center [229, 79] width 201 height 141
click at [158, 130] on button "Save" at bounding box center [162, 132] width 50 height 20
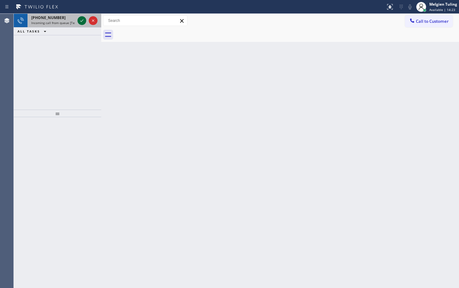
click at [81, 21] on icon at bounding box center [82, 21] width 8 height 8
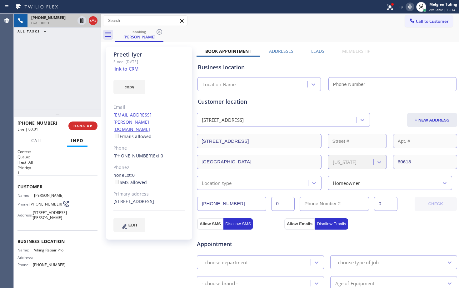
type input "[PHONE_NUMBER]"
click at [172, 80] on div "copy" at bounding box center [149, 84] width 72 height 22
click at [127, 71] on link "link to CRM" at bounding box center [125, 69] width 25 height 6
click at [174, 84] on div "copy" at bounding box center [149, 84] width 72 height 22
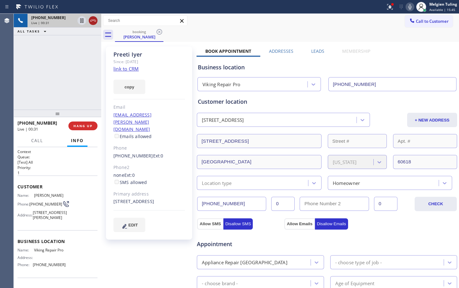
click at [93, 21] on icon at bounding box center [93, 21] width 8 height 8
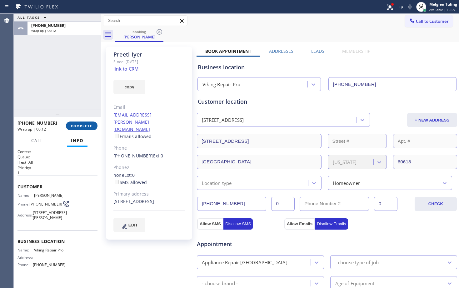
click at [78, 126] on span "COMPLETE" at bounding box center [82, 126] width 22 height 4
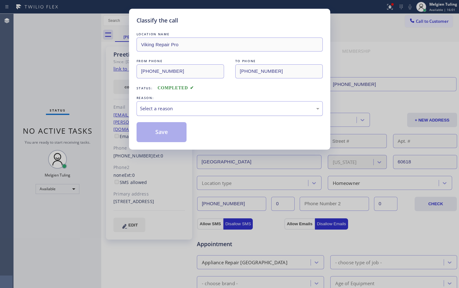
click at [165, 109] on div "Select a reason" at bounding box center [229, 108] width 179 height 7
click at [168, 107] on div "Select a reason" at bounding box center [229, 108] width 179 height 7
click at [173, 128] on button "Save" at bounding box center [162, 132] width 50 height 20
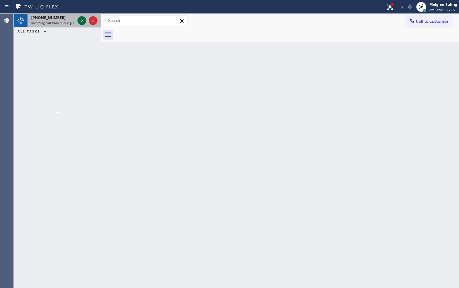
click at [80, 18] on icon at bounding box center [82, 21] width 8 height 8
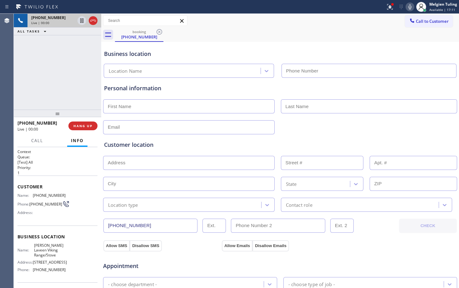
type input "[PHONE_NUMBER]"
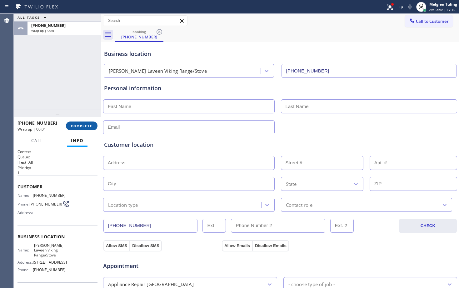
click at [75, 129] on button "COMPLETE" at bounding box center [82, 126] width 32 height 9
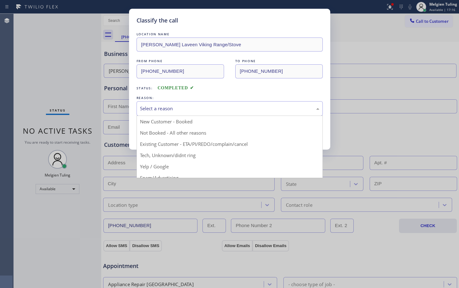
click at [164, 108] on div "Select a reason" at bounding box center [229, 108] width 179 height 7
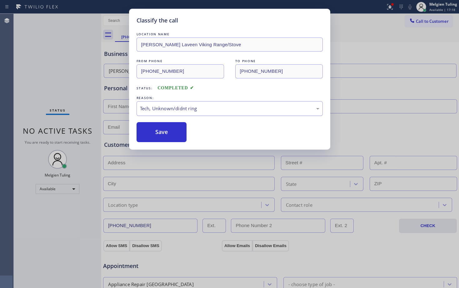
click at [184, 114] on div "Tech, Unknown/didnt ring" at bounding box center [230, 108] width 186 height 15
click at [172, 129] on button "Save" at bounding box center [162, 132] width 50 height 20
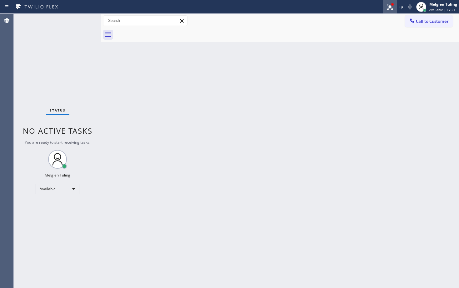
click at [391, 8] on icon at bounding box center [390, 7] width 6 height 6
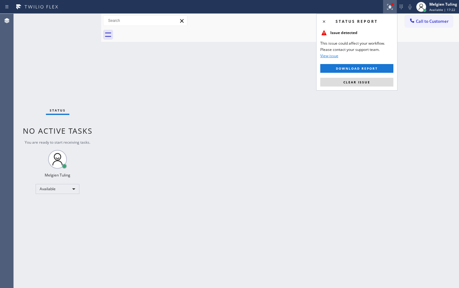
click at [366, 82] on span "Clear issue" at bounding box center [357, 82] width 27 height 4
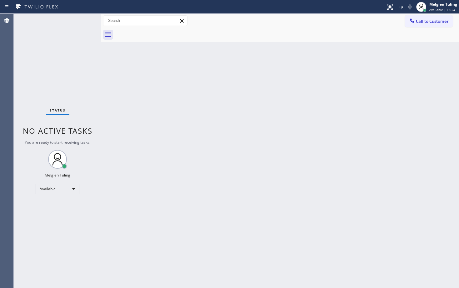
click at [285, 108] on div "Back to Dashboard Change Sender ID Customers Technicians Select a contact Outbo…" at bounding box center [280, 151] width 358 height 275
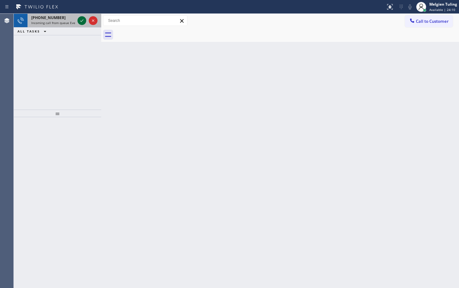
click at [85, 21] on icon at bounding box center [82, 21] width 8 height 8
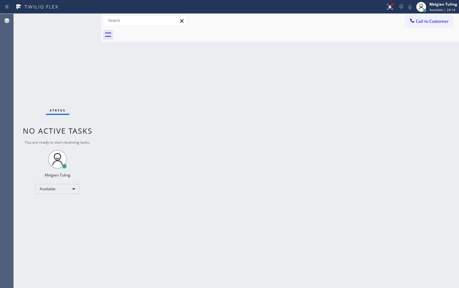
click at [84, 28] on div "Status No active tasks You are ready to start receiving tasks. Melgien Tuling A…" at bounding box center [58, 151] width 88 height 275
click at [386, 6] on div at bounding box center [390, 7] width 14 height 8
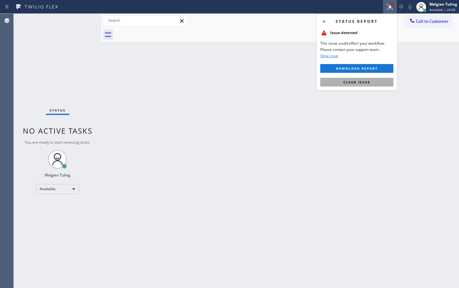
click at [354, 84] on button "Clear issue" at bounding box center [356, 82] width 73 height 9
click at [354, 84] on div "Back to Dashboard Change Sender ID Customers Technicians Select a contact Outbo…" at bounding box center [280, 151] width 358 height 275
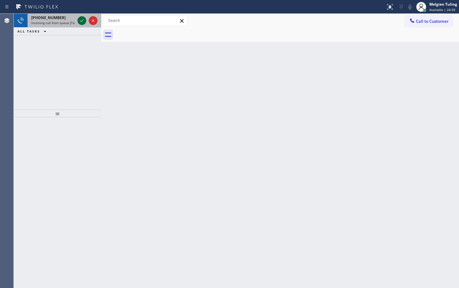
click at [83, 20] on icon at bounding box center [81, 20] width 3 height 3
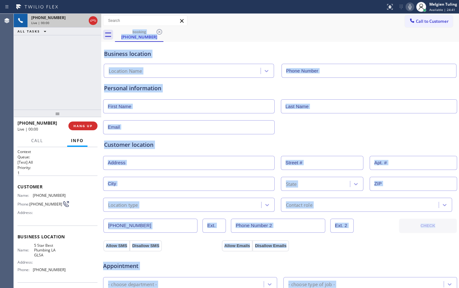
type input "[PHONE_NUMBER]"
click at [216, 74] on div "5 Star Best Plumbing LA GLSA" at bounding box center [183, 71] width 155 height 11
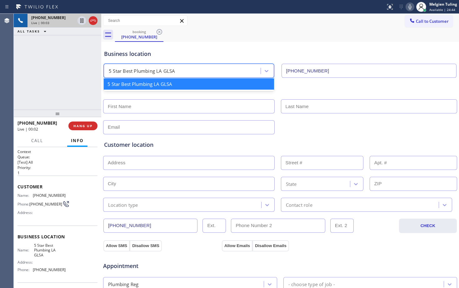
click at [225, 51] on div "Business location" at bounding box center [280, 54] width 352 height 8
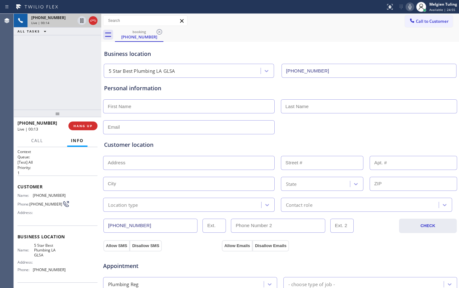
click at [47, 84] on div "[PHONE_NUMBER] Live | 00:14 ALL TASKS ALL TASKS ACTIVE TASKS TASKS IN WRAP UP" at bounding box center [58, 62] width 88 height 96
click at [75, 125] on span "HANG UP" at bounding box center [82, 126] width 19 height 4
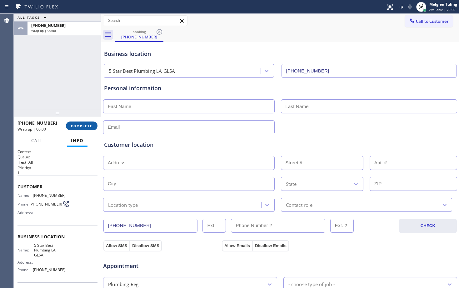
click at [75, 125] on span "COMPLETE" at bounding box center [82, 126] width 22 height 4
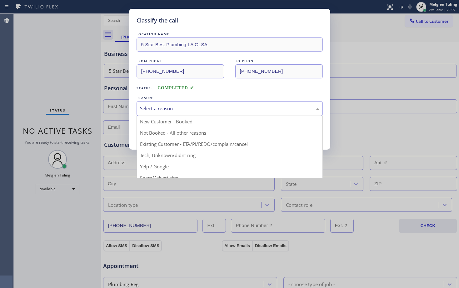
click at [175, 108] on div "Select a reason" at bounding box center [229, 108] width 179 height 7
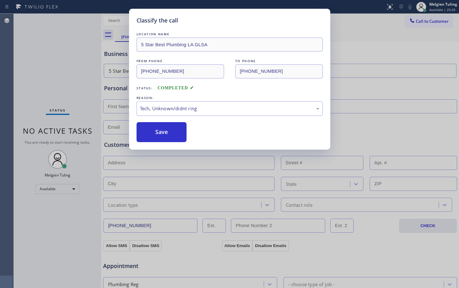
click at [145, 156] on div "Classify the call LOCATION NAME 5 Star Best Plumbing LA GLSA FROM PHONE [PHONE_…" at bounding box center [229, 144] width 459 height 288
click at [165, 137] on button "Save" at bounding box center [162, 132] width 50 height 20
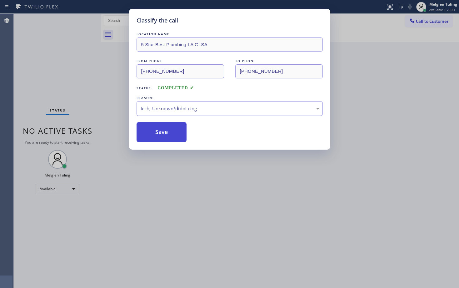
click at [165, 137] on button "Save" at bounding box center [162, 132] width 50 height 20
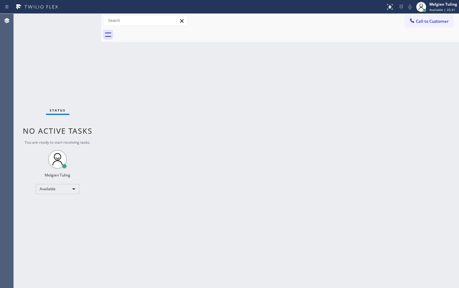
click at [165, 137] on div "Back to Dashboard Change Sender ID Customers Technicians Select a contact Outbo…" at bounding box center [280, 151] width 358 height 275
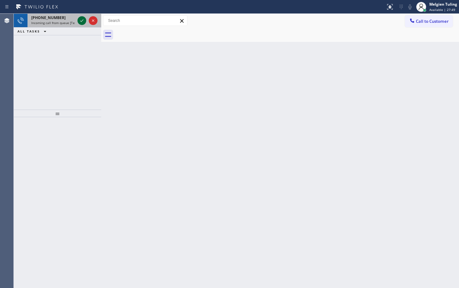
click at [84, 22] on icon at bounding box center [82, 21] width 8 height 8
click at [83, 24] on icon at bounding box center [82, 21] width 8 height 8
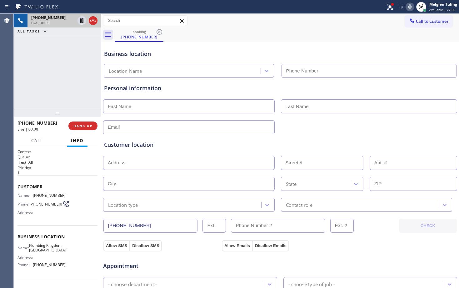
type input "[PHONE_NUMBER]"
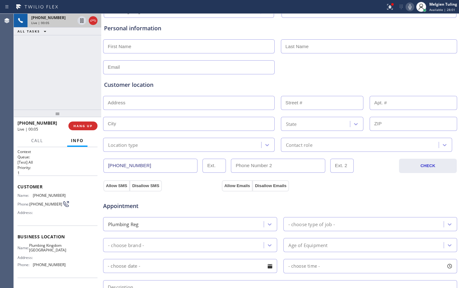
scroll to position [63, 0]
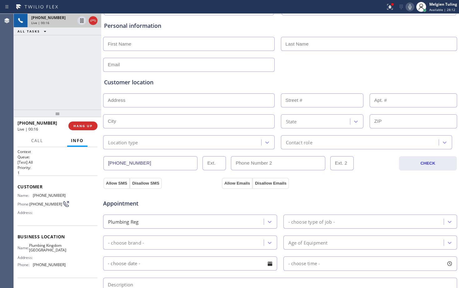
click at [417, 175] on div "Allow SMS Disallow SMS Allow Emails Disallow Emails" at bounding box center [280, 180] width 355 height 18
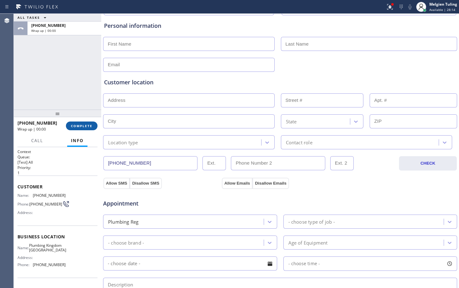
click at [78, 125] on span "COMPLETE" at bounding box center [82, 126] width 22 height 4
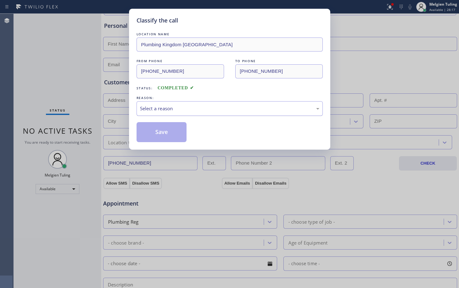
click at [173, 109] on div "Select a reason" at bounding box center [229, 108] width 179 height 7
click at [174, 138] on button "Save" at bounding box center [162, 132] width 50 height 20
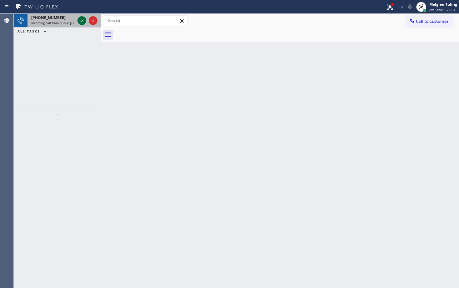
click at [79, 20] on icon at bounding box center [82, 21] width 8 height 8
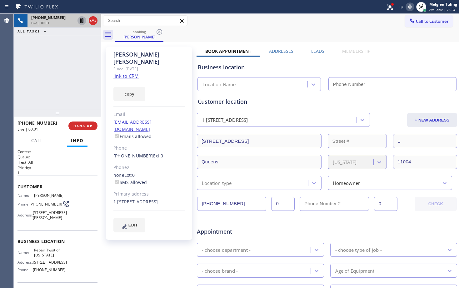
type input "[PHONE_NUMBER]"
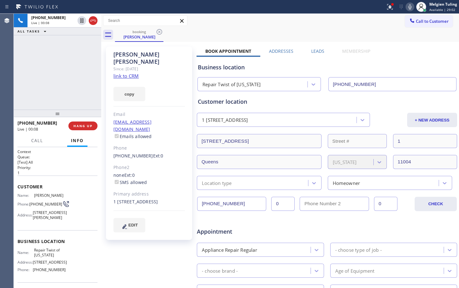
click at [159, 92] on div "copy" at bounding box center [149, 91] width 72 height 22
click at [134, 73] on link "link to CRM" at bounding box center [125, 76] width 25 height 6
click at [80, 64] on div "[PHONE_NUMBER] Live | 00:29 ALL TASKS ALL TASKS ACTIVE TASKS TASKS IN WRAP UP" at bounding box center [58, 62] width 88 height 96
click at [225, 36] on div "booking [PERSON_NAME]" at bounding box center [287, 35] width 344 height 14
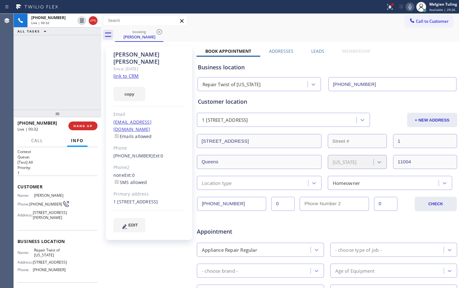
drag, startPoint x: 11, startPoint y: 55, endPoint x: 60, endPoint y: 37, distance: 52.6
click at [14, 53] on div "Agent Desktop Classify the call LOCATION NAME [PERSON_NAME]'s Air Conditioning …" at bounding box center [229, 151] width 459 height 275
click at [80, 19] on icon at bounding box center [82, 21] width 8 height 8
click at [177, 65] on div "Since: [DATE]" at bounding box center [149, 68] width 72 height 7
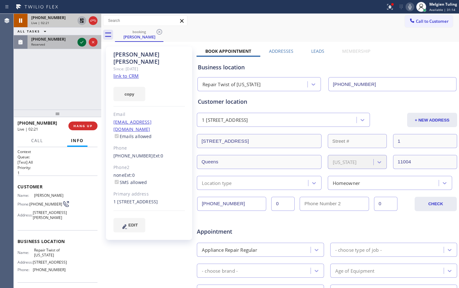
click at [81, 42] on icon at bounding box center [82, 42] width 8 height 8
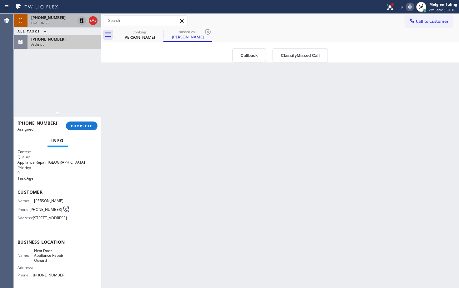
scroll to position [31, 0]
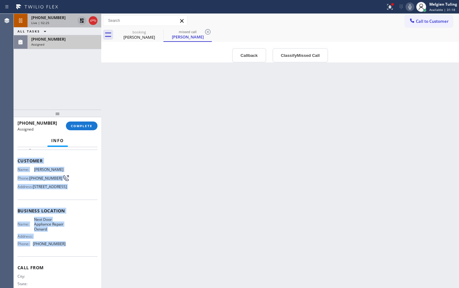
drag, startPoint x: 14, startPoint y: 162, endPoint x: 61, endPoint y: 255, distance: 104.6
click at [61, 255] on div "Context Queue: Appliance Repair High End Priority: 0 Task Age: Customer Name: […" at bounding box center [58, 217] width 88 height 141
click at [61, 246] on span "[PHONE_NUMBER]" at bounding box center [49, 244] width 33 height 5
drag, startPoint x: 61, startPoint y: 255, endPoint x: 18, endPoint y: 163, distance: 102.1
click at [18, 163] on div "Context Queue: Appliance Repair High End Priority: 0 Task Age: Customer Name: […" at bounding box center [58, 211] width 80 height 186
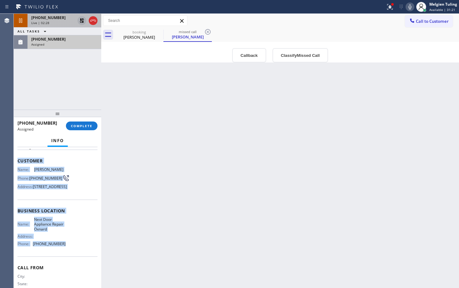
copy div "Customer Name: [PERSON_NAME] Phone: [PHONE_NUMBER] Address: [STREET_ADDRESS] Bu…"
click at [80, 127] on span "COMPLETE" at bounding box center [82, 126] width 22 height 4
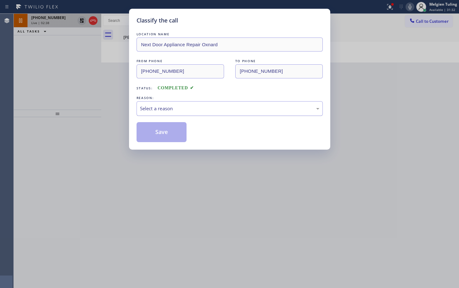
click at [155, 109] on div "Select a reason" at bounding box center [229, 108] width 179 height 7
click at [156, 130] on button "Save" at bounding box center [162, 132] width 50 height 20
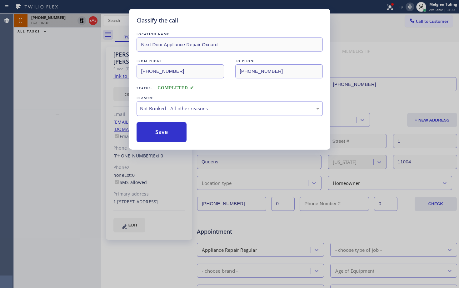
click at [156, 130] on button "Save" at bounding box center [162, 132] width 50 height 20
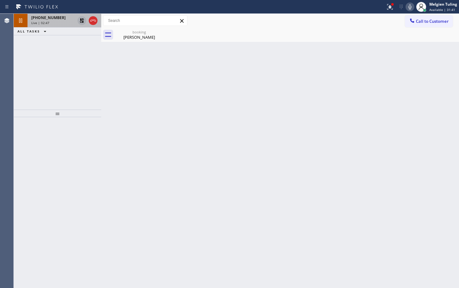
click at [79, 21] on icon at bounding box center [82, 21] width 8 height 8
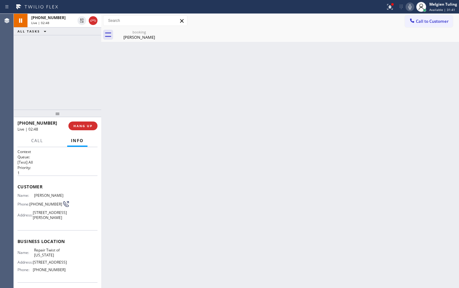
drag, startPoint x: 132, startPoint y: 113, endPoint x: 146, endPoint y: 103, distance: 17.3
click at [133, 113] on div "Back to Dashboard Change Sender ID Customers Technicians Select a contact Outbo…" at bounding box center [280, 151] width 358 height 275
click at [56, 17] on span "[PHONE_NUMBER]" at bounding box center [48, 17] width 34 height 5
click at [136, 35] on div "[PERSON_NAME]" at bounding box center [139, 37] width 47 height 6
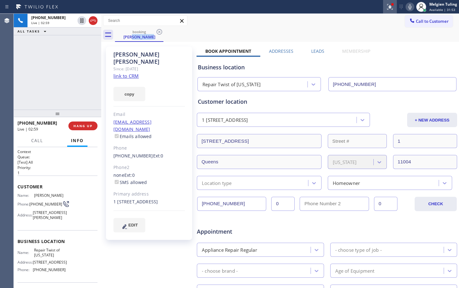
click at [389, 5] on icon at bounding box center [390, 7] width 8 height 8
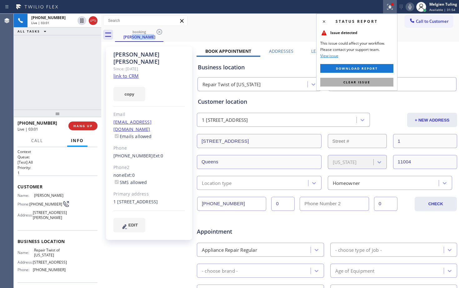
click at [347, 81] on span "Clear issue" at bounding box center [357, 82] width 27 height 4
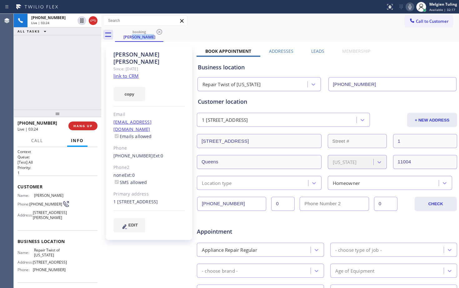
click at [33, 73] on div "[PHONE_NUMBER] Live | 03:24 ALL TASKS ALL TASKS ACTIVE TASKS TASKS IN WRAP UP" at bounding box center [58, 62] width 88 height 96
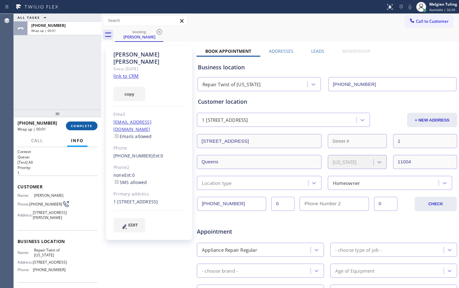
click at [78, 125] on span "COMPLETE" at bounding box center [82, 126] width 22 height 4
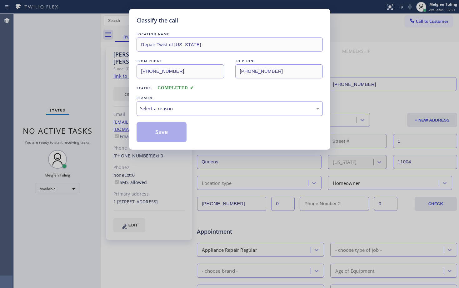
click at [168, 104] on div "Select a reason" at bounding box center [230, 108] width 186 height 15
click at [169, 110] on div "Select a reason" at bounding box center [229, 108] width 179 height 7
click at [170, 108] on div "Select a reason" at bounding box center [229, 108] width 179 height 7
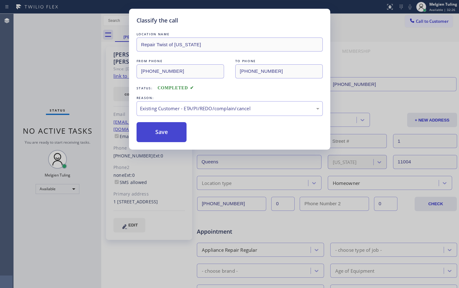
click at [164, 139] on button "Save" at bounding box center [162, 132] width 50 height 20
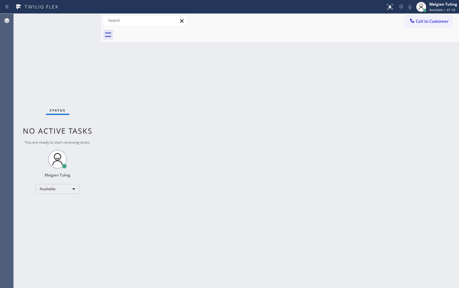
click at [117, 148] on div "Back to Dashboard Change Sender ID Customers Technicians Select a contact Outbo…" at bounding box center [280, 151] width 358 height 275
click at [104, 162] on div "Back to Dashboard Change Sender ID Customers Technicians Select a contact Outbo…" at bounding box center [280, 151] width 358 height 275
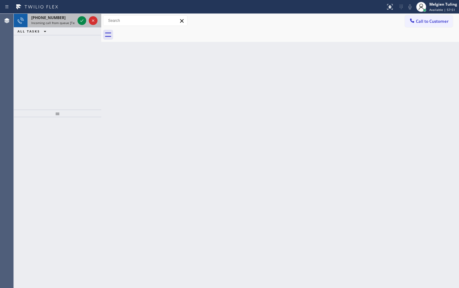
click at [79, 25] on div at bounding box center [87, 21] width 23 height 14
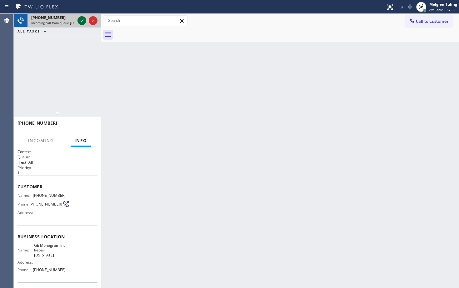
click at [82, 20] on icon at bounding box center [82, 21] width 8 height 8
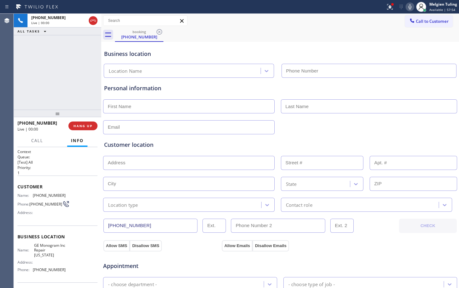
type input "[PHONE_NUMBER]"
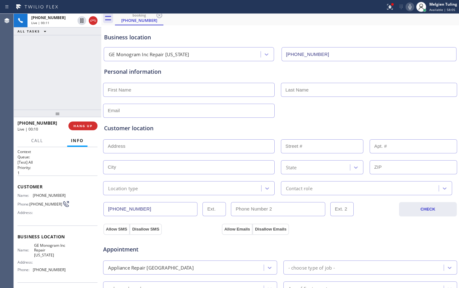
scroll to position [31, 0]
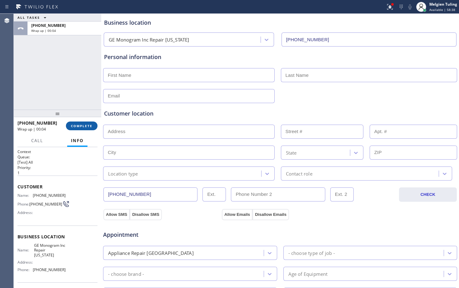
click at [82, 128] on span "COMPLETE" at bounding box center [82, 126] width 22 height 4
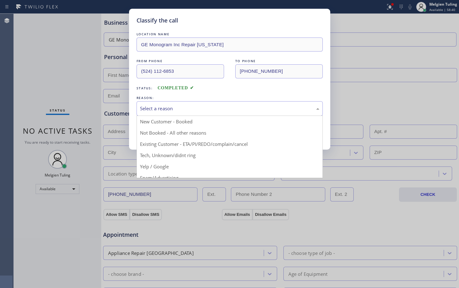
click at [171, 109] on div "Select a reason" at bounding box center [229, 108] width 179 height 7
click at [165, 132] on button "Save" at bounding box center [162, 132] width 50 height 20
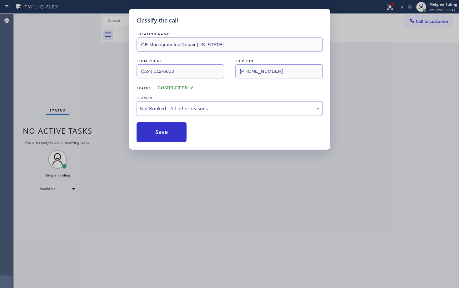
click at [165, 132] on button "Save" at bounding box center [162, 132] width 50 height 20
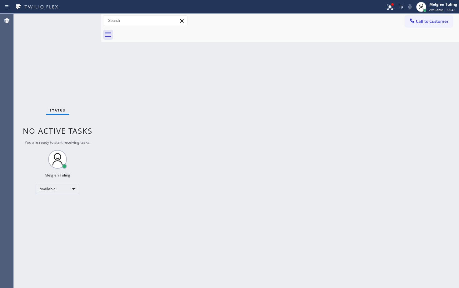
click at [163, 134] on div "Back to Dashboard Change Sender ID Customers Technicians Select a contact Outbo…" at bounding box center [280, 151] width 358 height 275
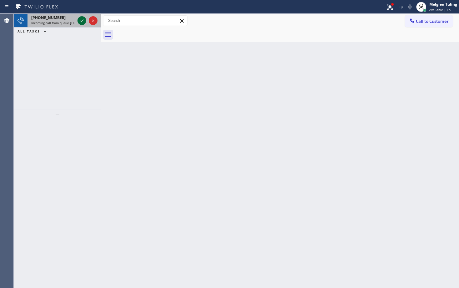
click at [85, 19] on icon at bounding box center [82, 21] width 8 height 8
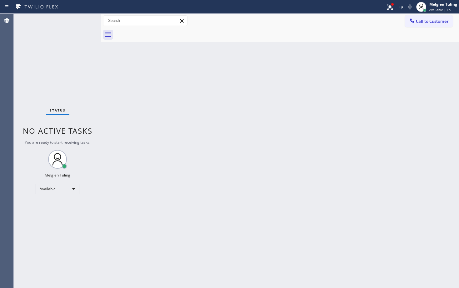
click at [82, 20] on div "Status No active tasks You are ready to start receiving tasks. Melgien Tuling A…" at bounding box center [58, 151] width 88 height 275
click at [392, 7] on icon at bounding box center [390, 7] width 8 height 8
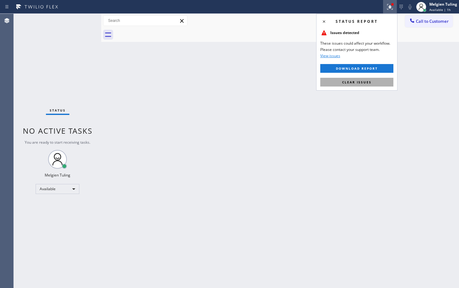
click at [348, 83] on span "Clear issues" at bounding box center [356, 82] width 29 height 4
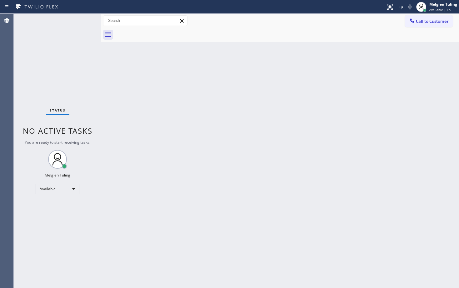
click at [226, 93] on div "Back to Dashboard Change Sender ID Customers Technicians Select a contact Outbo…" at bounding box center [280, 151] width 358 height 275
click at [88, 86] on div "Status No active tasks You are ready to start receiving tasks. Melgien Tuling A…" at bounding box center [58, 151] width 88 height 275
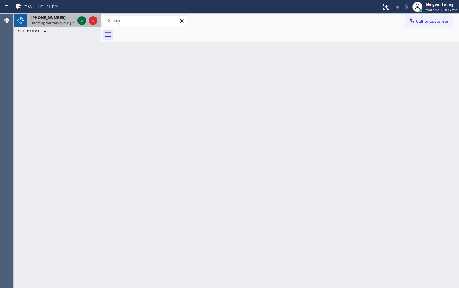
click at [81, 20] on icon at bounding box center [82, 21] width 8 height 8
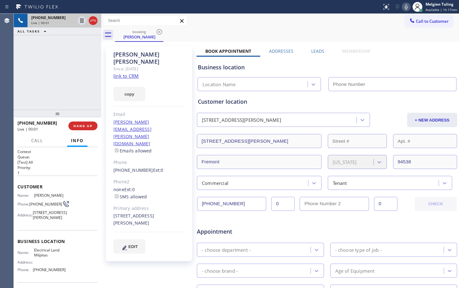
type input "[PHONE_NUMBER]"
click at [120, 73] on link "link to CRM" at bounding box center [125, 76] width 25 height 6
click at [406, 9] on icon at bounding box center [407, 7] width 8 height 8
click at [407, 6] on icon at bounding box center [407, 7] width 8 height 8
click at [358, 27] on div "Call to Customer Outbound call Location Search location Your caller id phone nu…" at bounding box center [280, 21] width 358 height 14
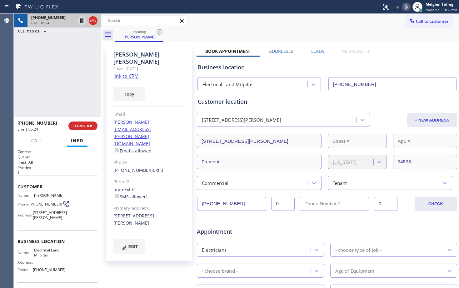
click at [274, 30] on div "booking [PERSON_NAME]" at bounding box center [287, 35] width 344 height 14
click at [406, 7] on icon at bounding box center [406, 6] width 3 height 5
click at [80, 20] on icon at bounding box center [82, 21] width 8 height 8
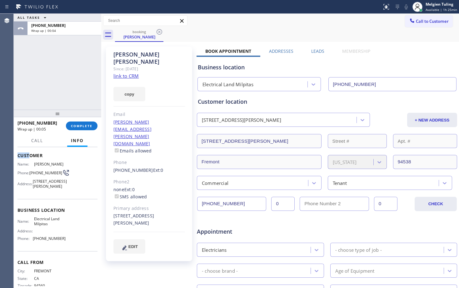
scroll to position [30, 0]
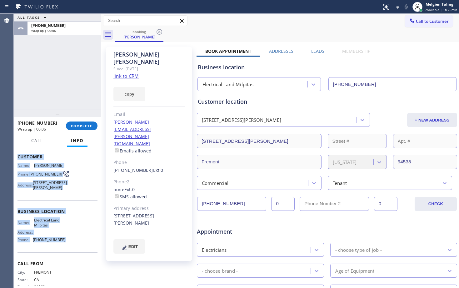
drag, startPoint x: 16, startPoint y: 155, endPoint x: 64, endPoint y: 249, distance: 105.7
click at [64, 249] on div "Context Queue: [Test] All Priority: 1 Customer Name: [PERSON_NAME] Phone: [PHON…" at bounding box center [58, 217] width 88 height 141
copy div "Customer Name: [PERSON_NAME] Phone: [PHONE_NUMBER] Address: [STREET_ADDRESS][PE…"
click at [90, 64] on div "ALL TASKS ALL TASKS ACTIVE TASKS TASKS IN WRAP UP [PHONE_NUMBER] Wrap up | 00:19" at bounding box center [58, 62] width 88 height 96
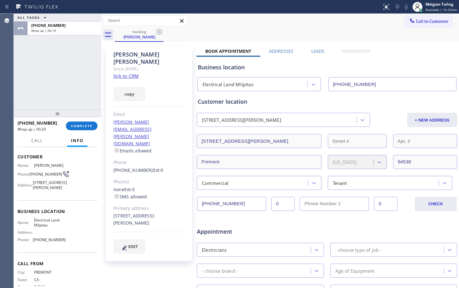
click at [90, 64] on div "ALL TASKS ALL TASKS ACTIVE TASKS TASKS IN WRAP UP [PHONE_NUMBER] Wrap up | 00:19" at bounding box center [58, 62] width 88 height 96
click at [84, 129] on button "COMPLETE" at bounding box center [82, 126] width 32 height 9
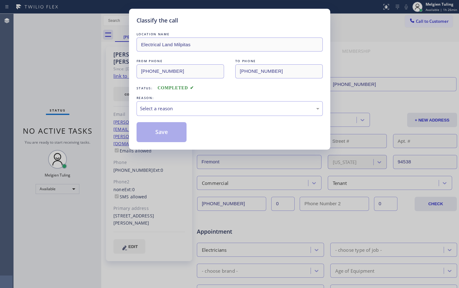
click at [181, 107] on div "Select a reason" at bounding box center [229, 108] width 179 height 7
click at [162, 132] on button "Save" at bounding box center [162, 132] width 50 height 20
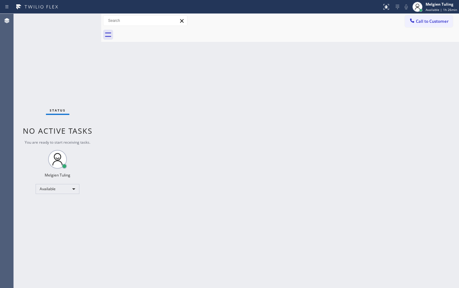
click at [211, 136] on div "Back to Dashboard Change Sender ID Customers Technicians Select a contact Outbo…" at bounding box center [280, 151] width 358 height 275
click at [212, 140] on div "Back to Dashboard Change Sender ID Customers Technicians Select a contact Outbo…" at bounding box center [280, 151] width 358 height 275
click at [106, 115] on div "Back to Dashboard Change Sender ID Customers Technicians Select a contact Outbo…" at bounding box center [280, 151] width 358 height 275
click at [438, 7] on div "Melgien Tuling Available | 1h 27min" at bounding box center [442, 6] width 35 height 11
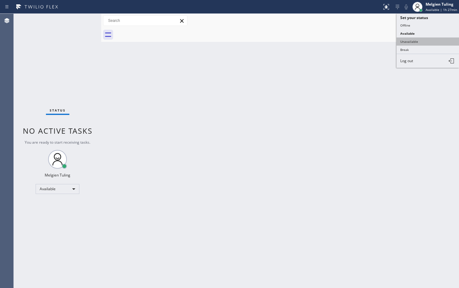
click at [409, 42] on button "Unavailable" at bounding box center [428, 42] width 63 height 8
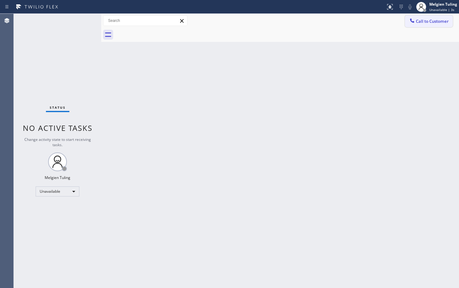
click at [426, 25] on button "Call to Customer" at bounding box center [429, 21] width 48 height 12
click at [0, 0] on div "Outbound call Location Search location Your caller id phone number [PHONE_NUMBE…" at bounding box center [0, 0] width 0 height 0
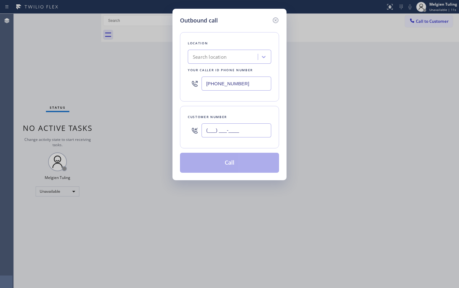
click at [207, 129] on input "(___) ___-____" at bounding box center [237, 131] width 70 height 14
paste input "510) 857-3997"
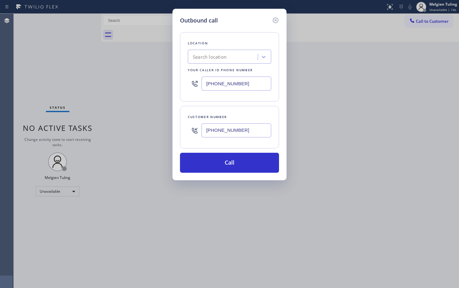
type input "[PHONE_NUMBER]"
drag, startPoint x: 243, startPoint y: 85, endPoint x: 194, endPoint y: 86, distance: 48.8
click at [194, 86] on div "[PHONE_NUMBER]" at bounding box center [229, 83] width 83 height 20
paste input "08) 547-9940"
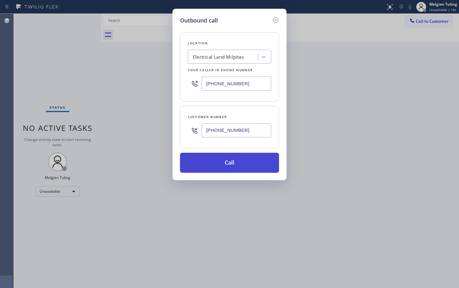
type input "[PHONE_NUMBER]"
click at [229, 159] on button "Call" at bounding box center [229, 163] width 99 height 20
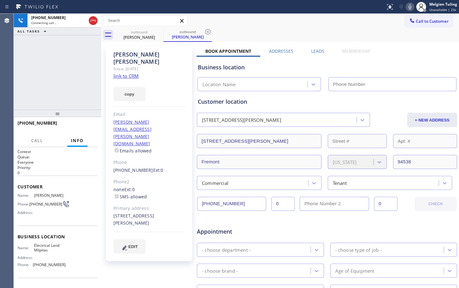
type input "[PHONE_NUMBER]"
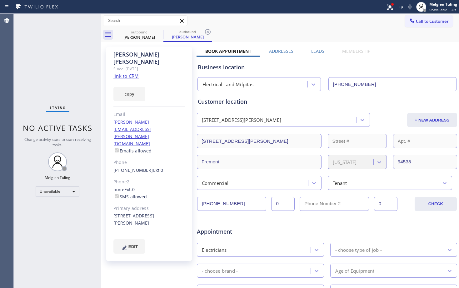
click at [60, 70] on div "Status No active tasks Change activity state to start receiving tasks. Melgien …" at bounding box center [58, 151] width 88 height 275
click at [422, 21] on span "Call to Customer" at bounding box center [432, 21] width 33 height 6
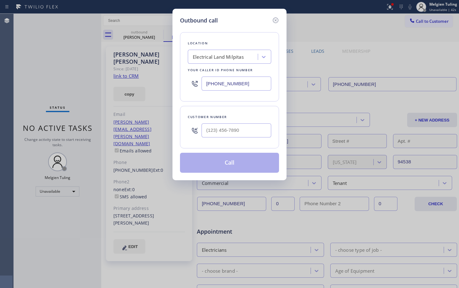
type input "(___) ___-____"
click at [213, 131] on input "(___) ___-____" at bounding box center [237, 131] width 70 height 14
click at [210, 130] on input "(___) ___-____" at bounding box center [237, 131] width 70 height 14
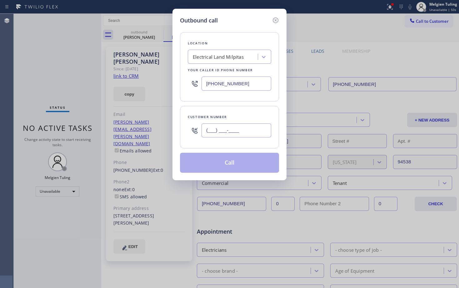
paste input "510) 857-3997"
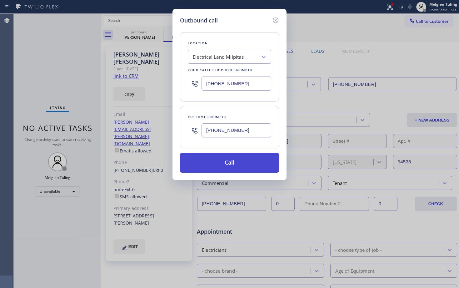
type input "[PHONE_NUMBER]"
click at [223, 163] on button "Call" at bounding box center [229, 163] width 99 height 20
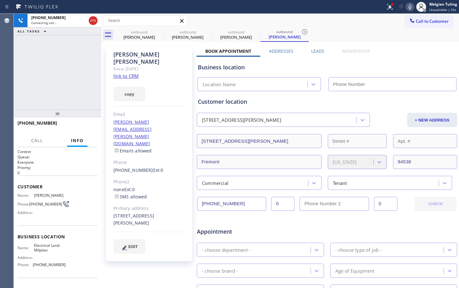
type input "[PHONE_NUMBER]"
click at [391, 7] on icon at bounding box center [389, 6] width 4 height 4
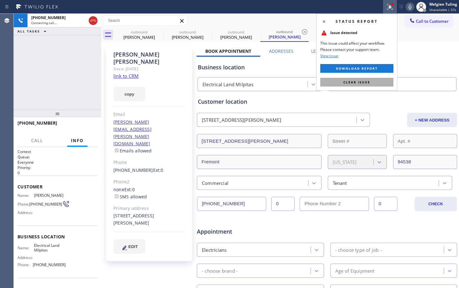
click at [364, 82] on span "Clear issue" at bounding box center [357, 82] width 27 height 4
click at [364, 82] on input "[PHONE_NUMBER]" at bounding box center [393, 84] width 129 height 14
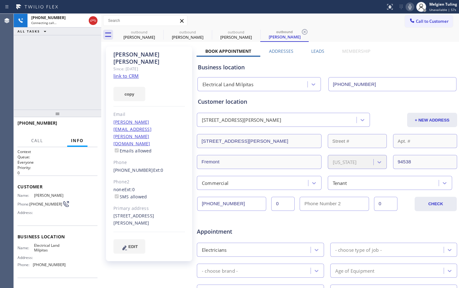
click at [392, 40] on div "outbound [PERSON_NAME] outbound [PERSON_NAME] outbound [PERSON_NAME] outbound […" at bounding box center [287, 35] width 344 height 14
click at [255, 31] on icon at bounding box center [257, 32] width 8 height 8
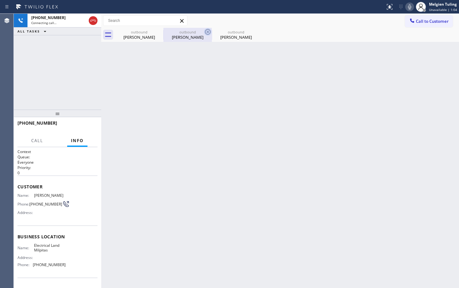
click at [206, 32] on icon at bounding box center [208, 32] width 8 height 8
click at [0, 0] on icon at bounding box center [0, 0] width 0 height 0
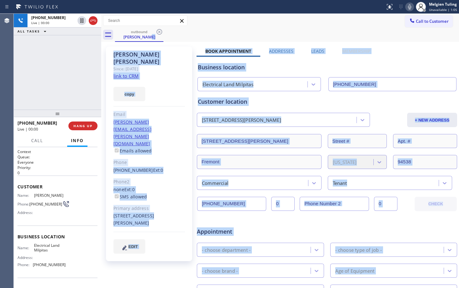
click at [154, 65] on div "Since: [DATE]" at bounding box center [149, 68] width 72 height 7
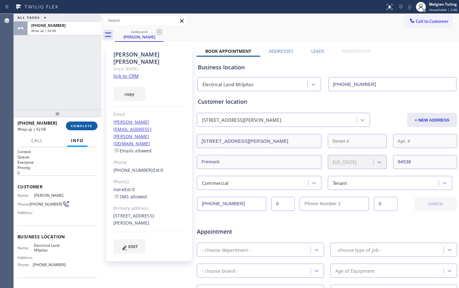
click at [83, 124] on span "COMPLETE" at bounding box center [82, 126] width 22 height 4
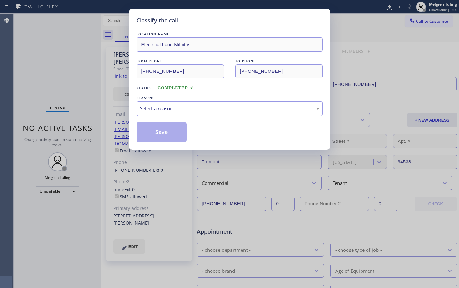
click at [158, 111] on div "Select a reason" at bounding box center [229, 108] width 179 height 7
click at [151, 130] on button "Save" at bounding box center [162, 132] width 50 height 20
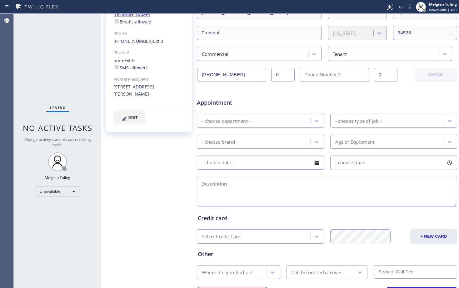
scroll to position [37, 0]
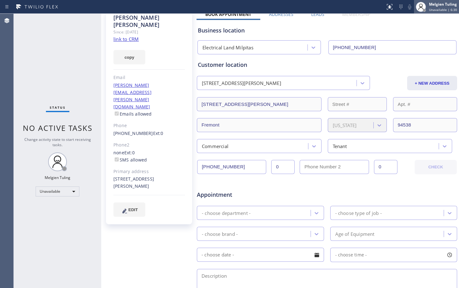
click at [443, 8] on span "Unavailable | 6:30" at bounding box center [443, 10] width 28 height 4
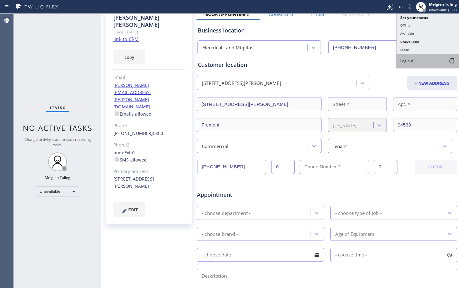
click at [408, 58] on span "Log out" at bounding box center [407, 60] width 13 height 5
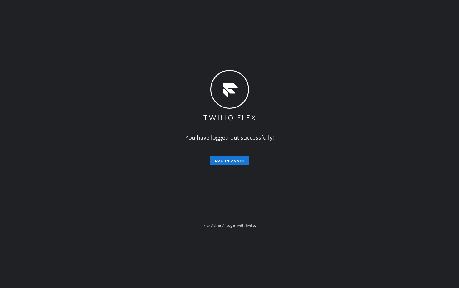
click at [374, 104] on div "You have logged out successfully! Log in again Flex Admin? Log in with Twilio." at bounding box center [229, 144] width 459 height 288
click at [106, 177] on div "You have logged out successfully! Log in again Flex Admin? Log in with Twilio." at bounding box center [229, 144] width 459 height 288
